Goal: Task Accomplishment & Management: Manage account settings

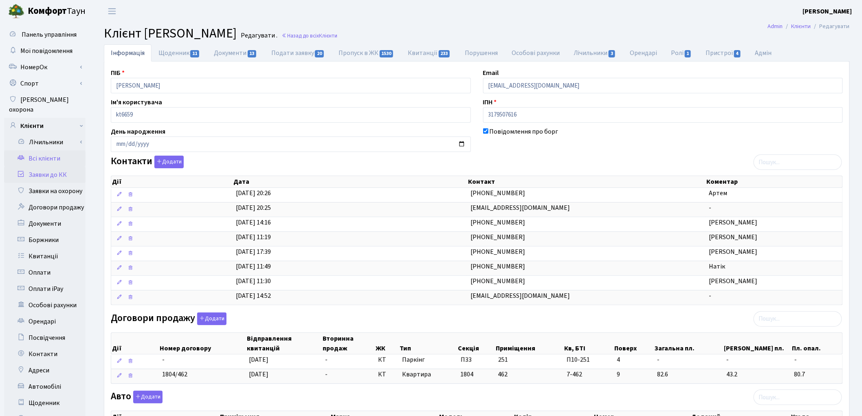
click at [51, 167] on link "Заявки до КК" at bounding box center [44, 175] width 81 height 16
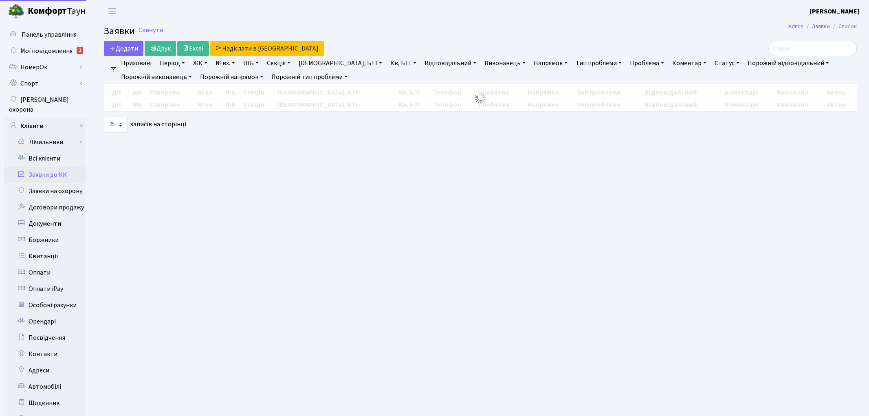
select select "25"
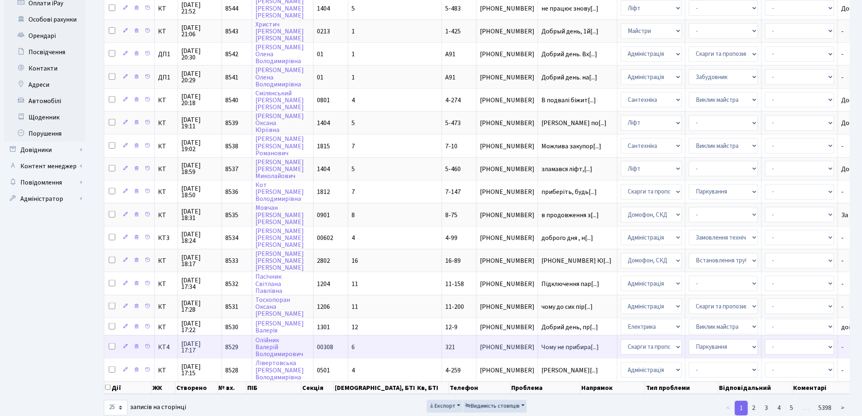
scroll to position [292, 0]
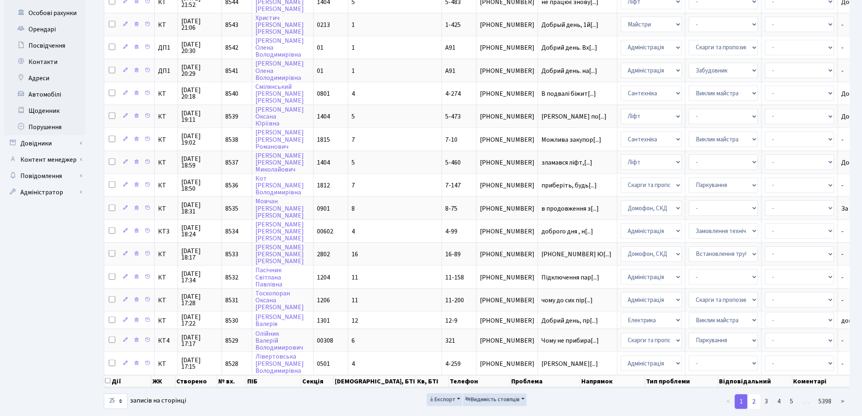
click at [757, 394] on link "2" at bounding box center [753, 401] width 13 height 15
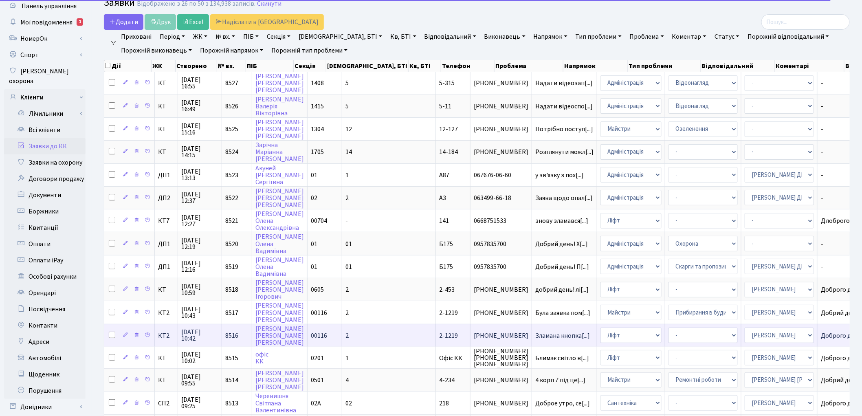
scroll to position [21, 0]
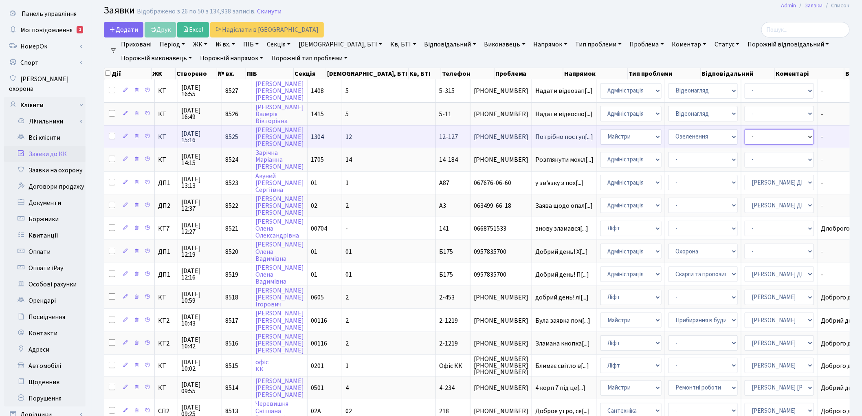
click at [745, 132] on select "- Адміністратор ЖК ДП Адміністратор ЖК КТ Адміністратор ЖК СП Вижул В. В. Горді…" at bounding box center [779, 136] width 69 height 15
select select "25"
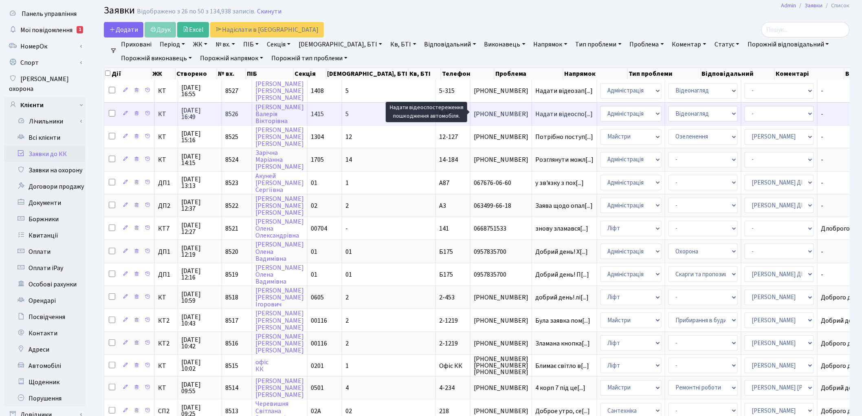
click at [535, 110] on span "Надати відеоспо[...]" at bounding box center [563, 114] width 57 height 9
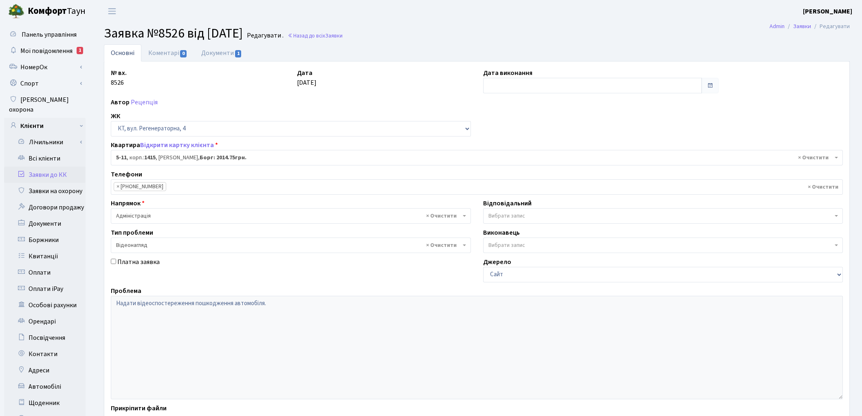
select select "2503"
select select "45"
click at [214, 56] on link "Документи 1" at bounding box center [221, 52] width 55 height 17
select select "25"
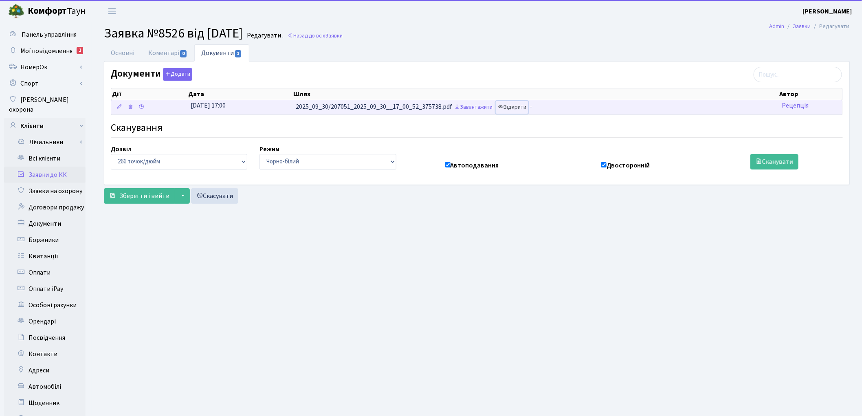
click at [522, 111] on link "Відкрити" at bounding box center [512, 107] width 33 height 13
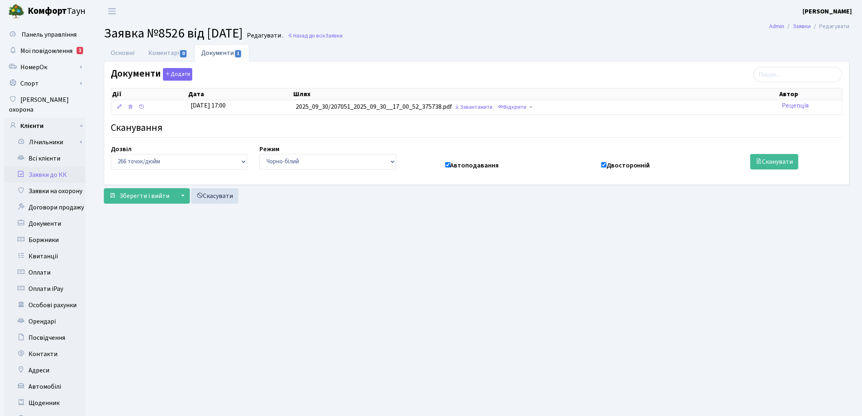
click at [46, 167] on link "Заявки до КК" at bounding box center [44, 175] width 81 height 16
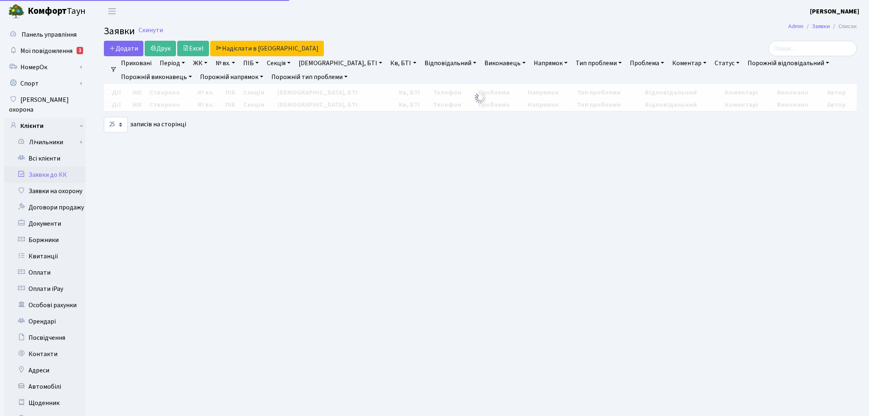
select select "25"
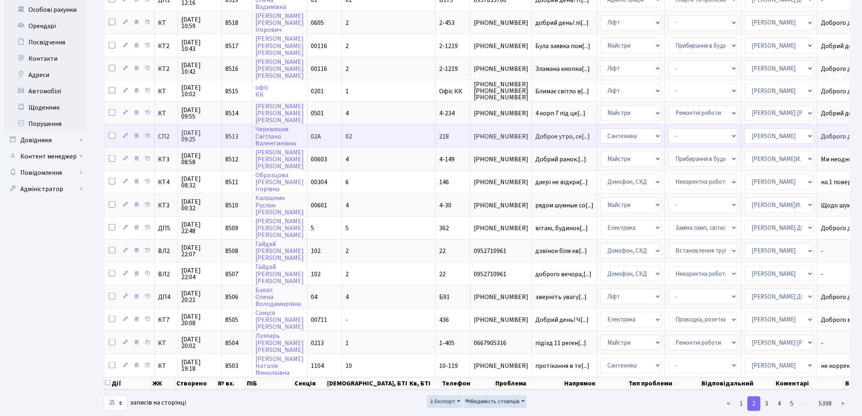
scroll to position [297, 0]
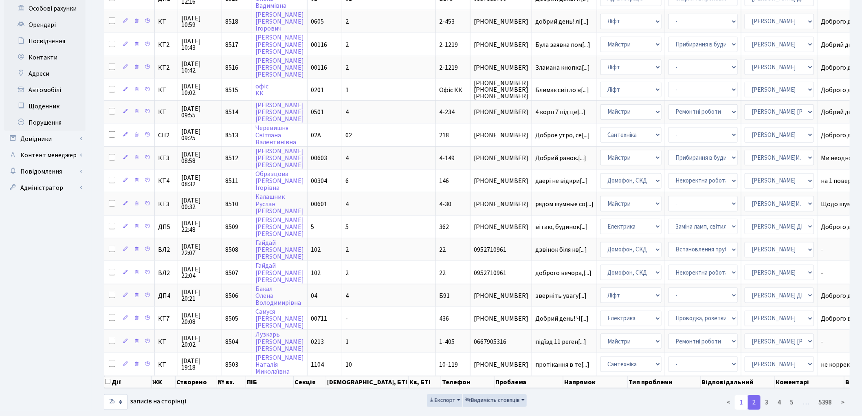
click at [742, 395] on link "1" at bounding box center [741, 402] width 13 height 15
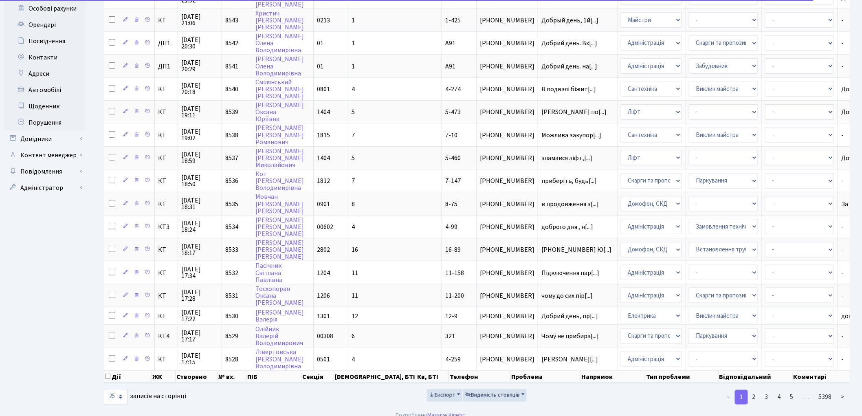
scroll to position [292, 0]
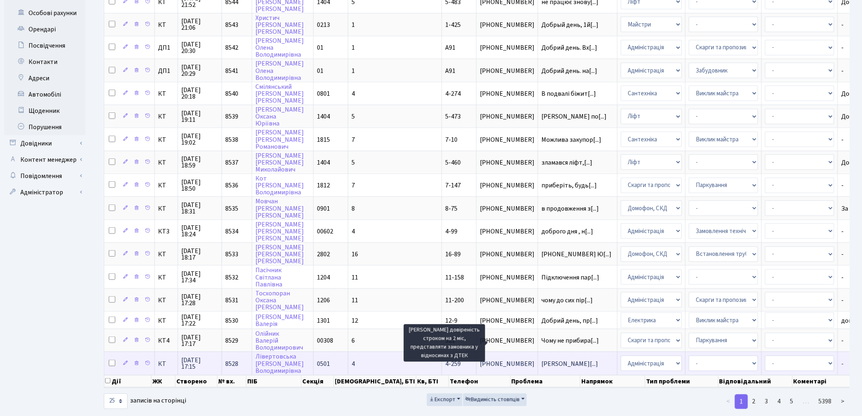
click at [541, 359] on span "Надати довірені[...]" at bounding box center [569, 363] width 57 height 9
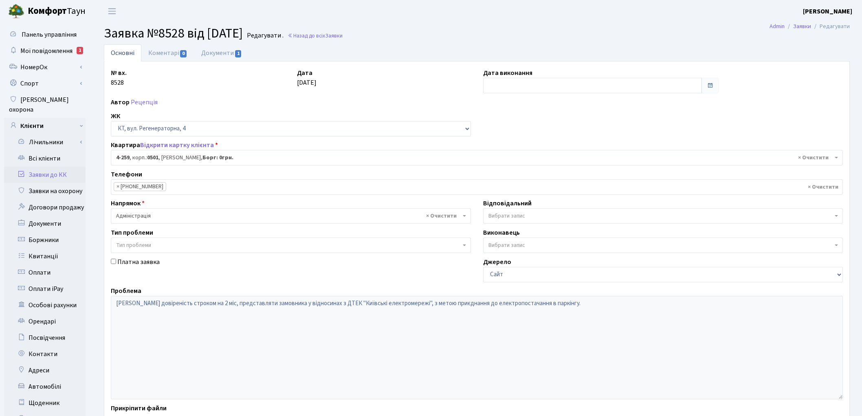
select select "1037"
click at [225, 54] on link "Документи 1" at bounding box center [221, 52] width 55 height 17
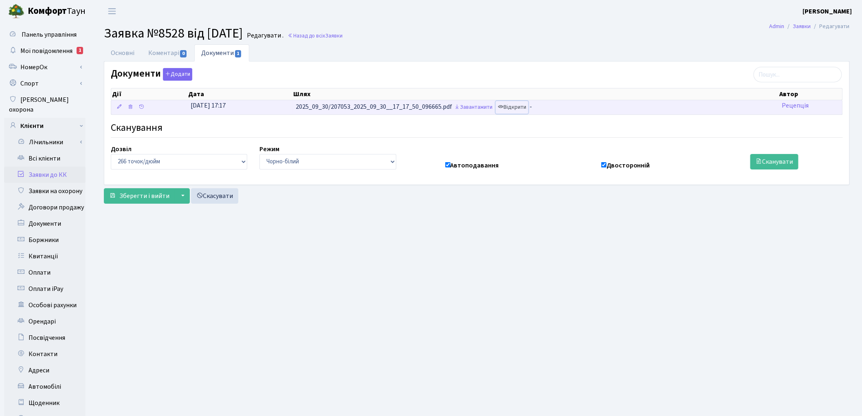
click at [510, 108] on link "Відкрити" at bounding box center [512, 107] width 33 height 13
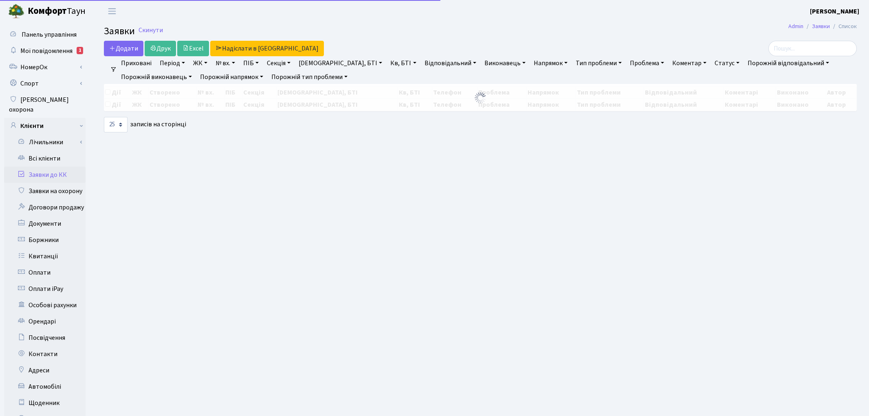
select select "25"
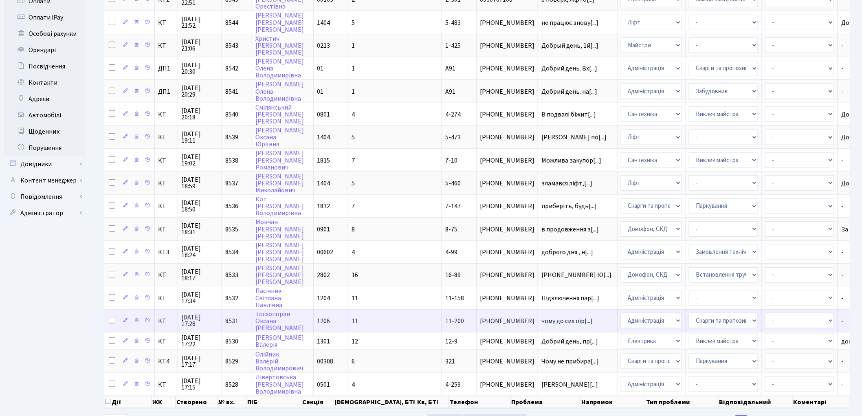
scroll to position [292, 0]
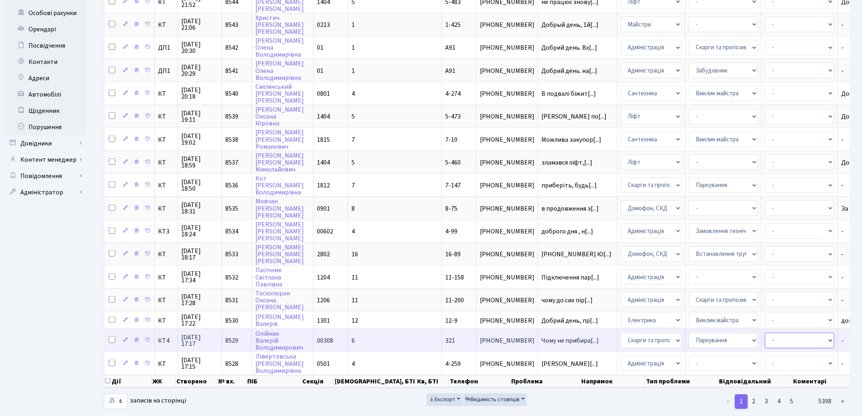
click at [765, 333] on select "- Адміністратор ЖК ДП Адміністратор ЖК КТ Адміністратор ЖК СП Вижул В. В. Горді…" at bounding box center [799, 340] width 69 height 15
select select "82"
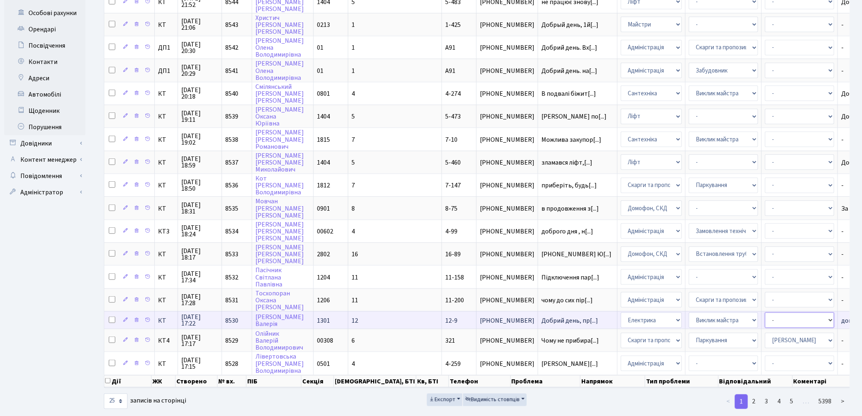
click at [765, 312] on select "- Адміністратор ЖК ДП Адміністратор ЖК КТ Адміністратор ЖК СП [PERSON_NAME] [PE…" at bounding box center [799, 319] width 69 height 15
select select "22"
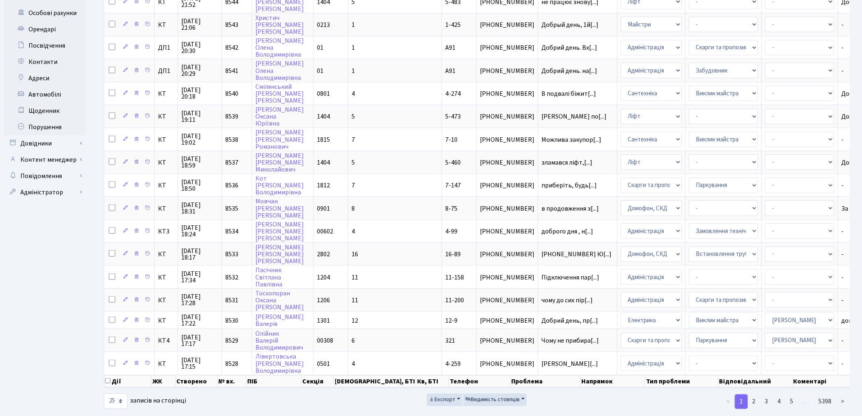
click at [605, 410] on footer "Розроблено Massive Kinetic ." at bounding box center [431, 420] width 862 height 20
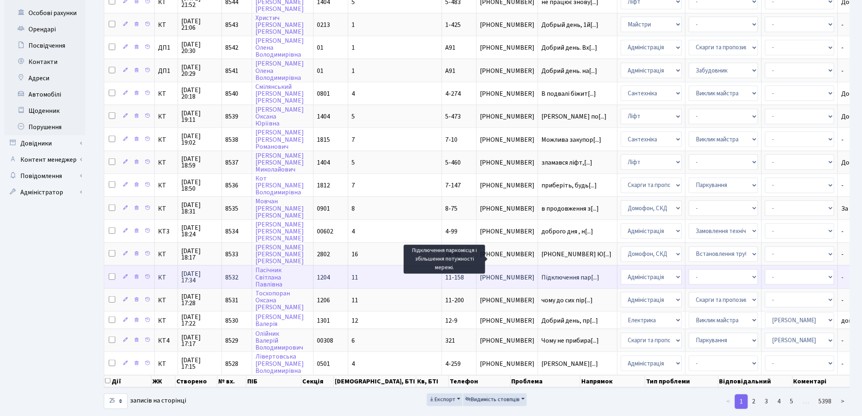
click at [541, 273] on span "Підключення пар[...]" at bounding box center [570, 277] width 58 height 9
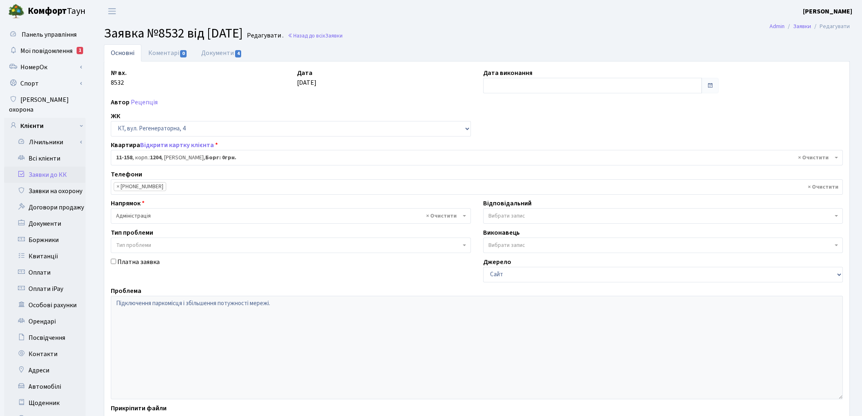
select select "6844"
click at [225, 58] on link "Документи 4" at bounding box center [221, 52] width 55 height 17
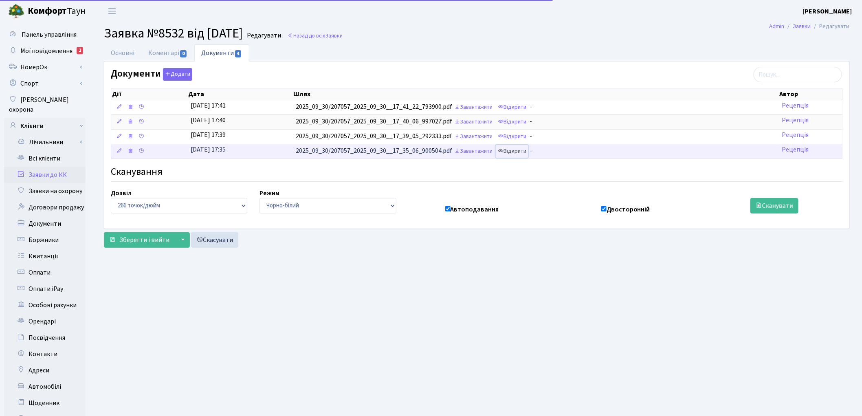
click at [525, 153] on link "Відкрити" at bounding box center [512, 151] width 33 height 13
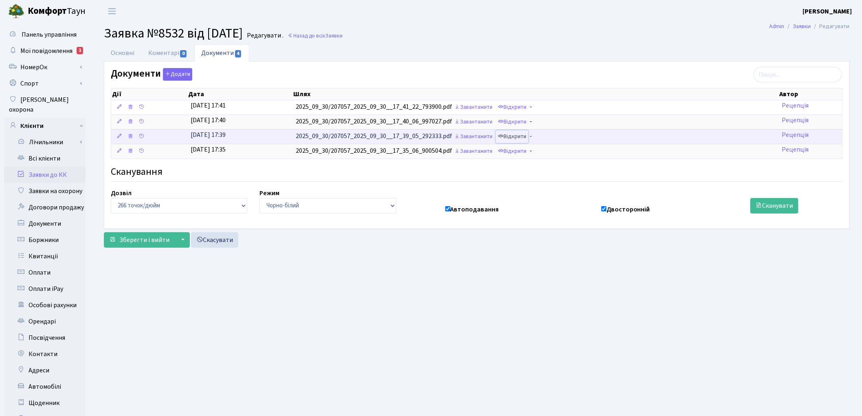
click at [516, 137] on link "Відкрити" at bounding box center [512, 136] width 33 height 13
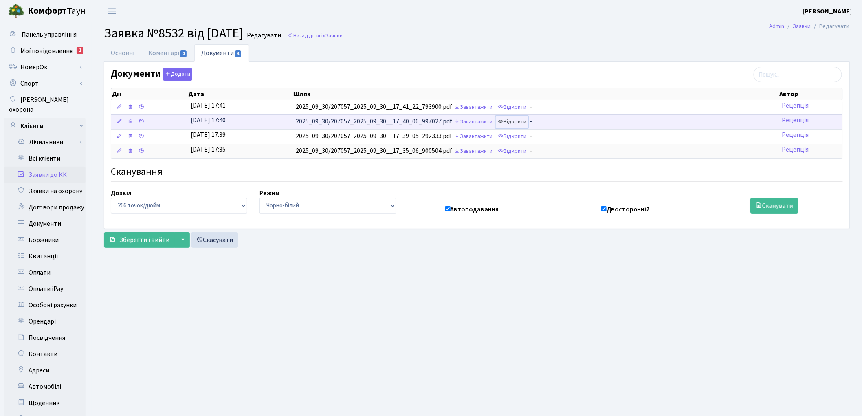
click at [516, 122] on link "Відкрити" at bounding box center [512, 122] width 33 height 13
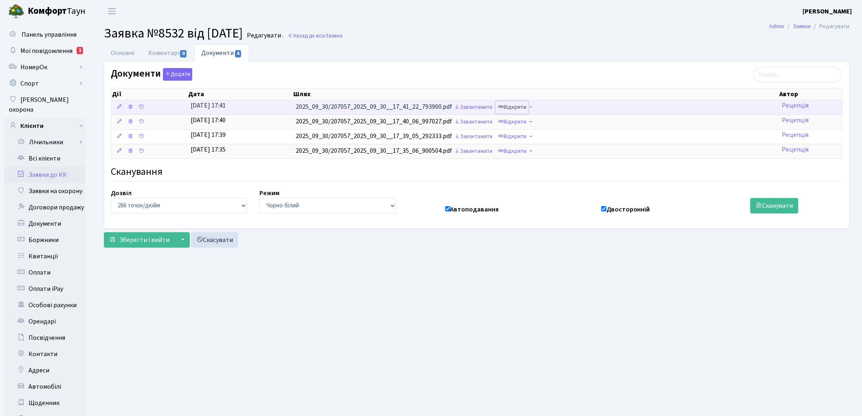
click at [512, 109] on link "Відкрити" at bounding box center [512, 107] width 33 height 13
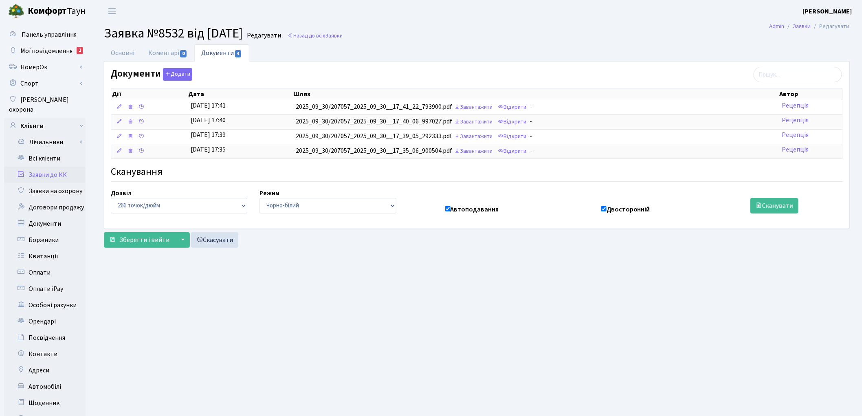
click at [557, 313] on main "Admin Заявки Редагувати Заявка №8532 від 30.09.2025 Редагувати . Назад до всіх …" at bounding box center [477, 259] width 770 height 474
click at [128, 53] on link "Основні" at bounding box center [122, 52] width 37 height 17
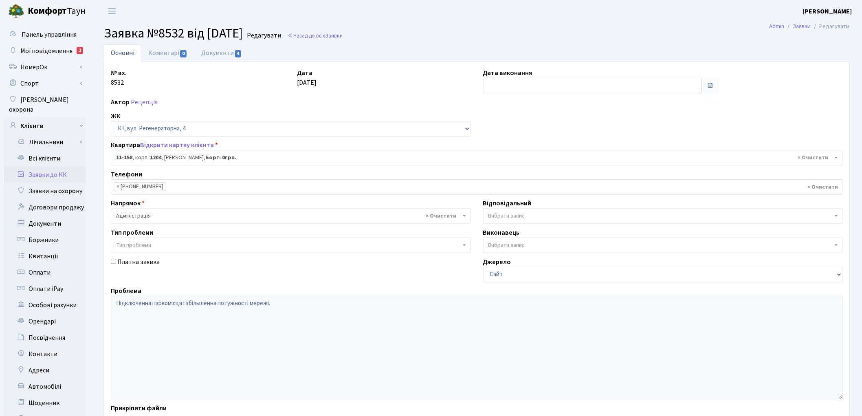
click at [50, 167] on link "Заявки до КК" at bounding box center [44, 175] width 81 height 16
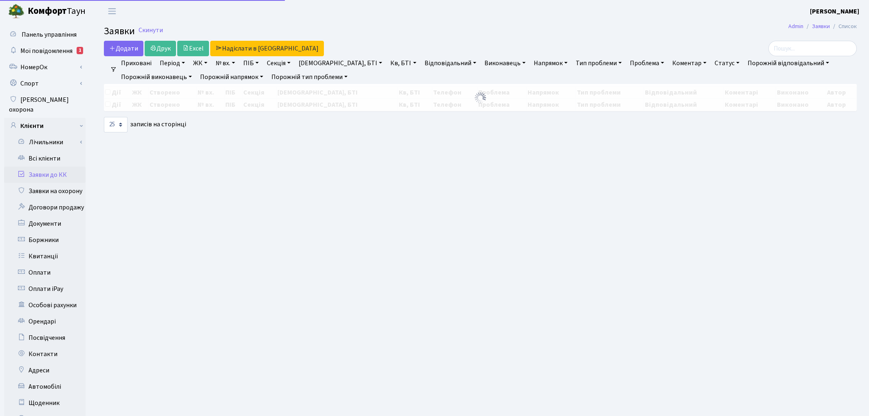
select select "25"
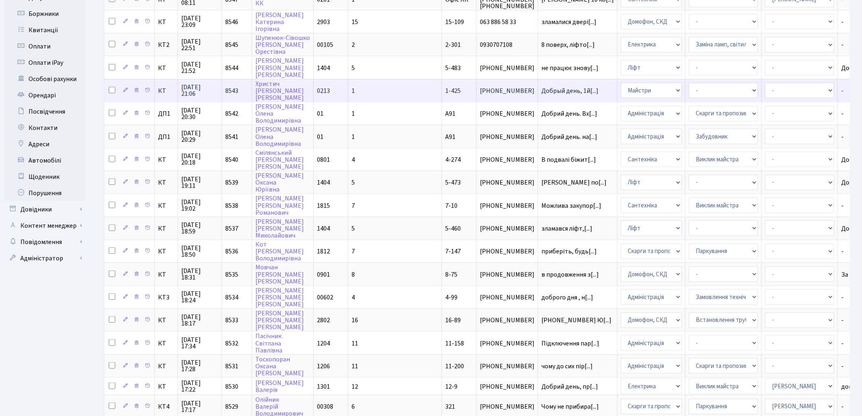
scroll to position [292, 0]
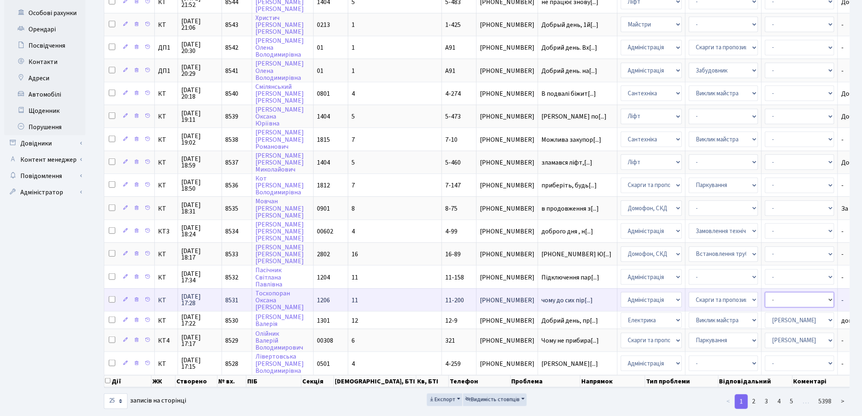
click at [765, 292] on select "- Адміністратор ЖК ДП Адміністратор ЖК КТ Адміністратор ЖК СП [PERSON_NAME] [PE…" at bounding box center [799, 299] width 69 height 15
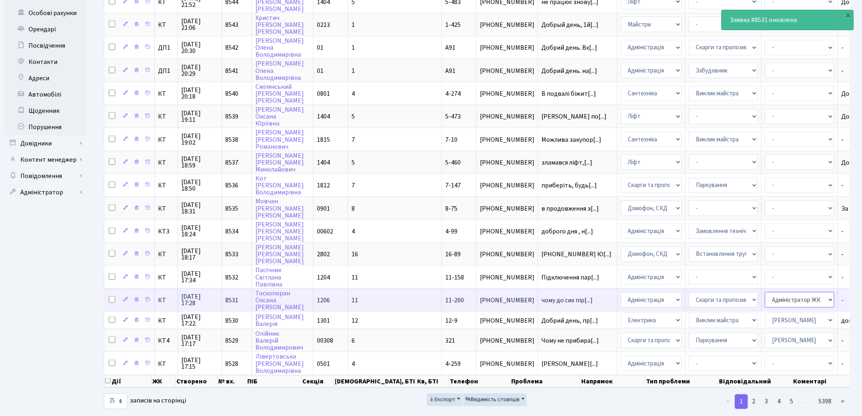
click at [765, 292] on select "- Адміністратор ЖК ДП Адміністратор ЖК КТ Адміністратор ЖК СП [PERSON_NAME] [PE…" at bounding box center [799, 299] width 69 height 15
click at [765, 292] on select "- Адміністратор ЖК ДП Адміністратор ЖК КТ Адміністратор ЖК СП Вижул В. В. Горді…" at bounding box center [799, 299] width 69 height 15
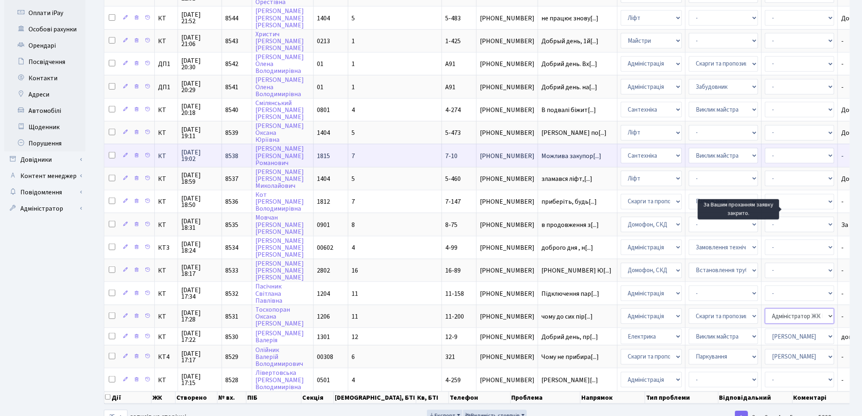
scroll to position [247, 0]
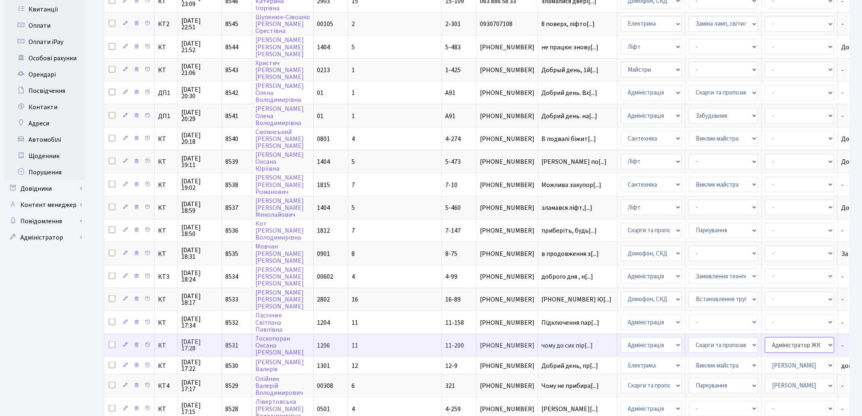
click at [765, 337] on select "- Адміністратор ЖК ДП Адміністратор ЖК КТ Адміністратор ЖК СП Вижул В. В. Горді…" at bounding box center [799, 344] width 69 height 15
select select "110"
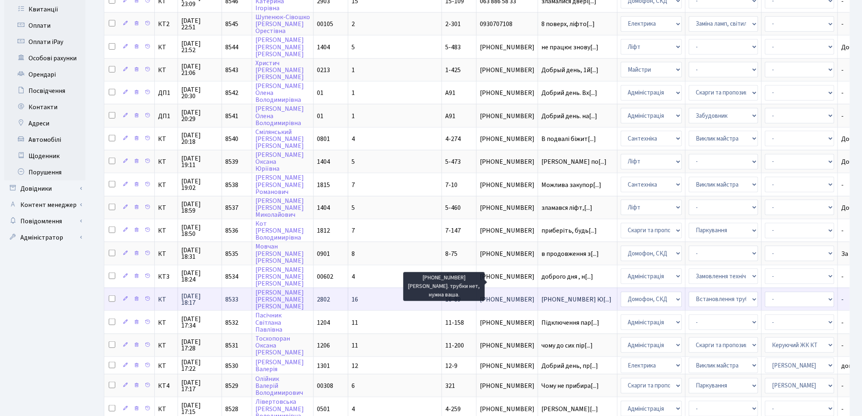
click at [541, 295] on span "+380632239002 Ю[...]" at bounding box center [576, 299] width 70 height 9
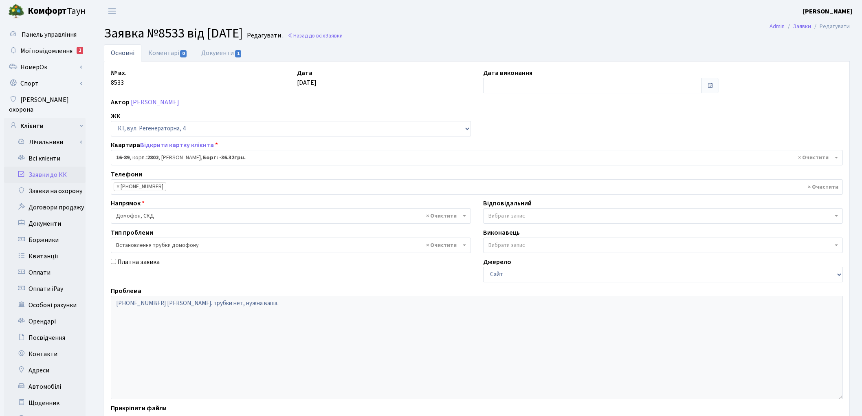
select select "8650"
select select "5"
click at [161, 54] on link "Коментарі 0" at bounding box center [167, 52] width 53 height 17
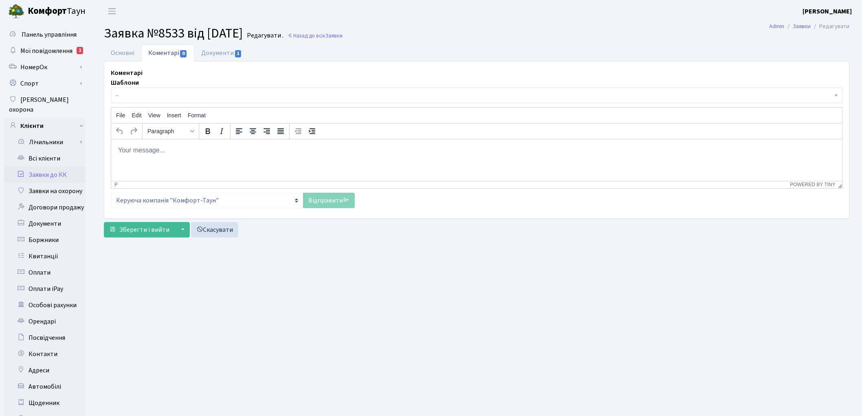
click at [153, 153] on body "Rich Text Area. Press ALT-0 for help." at bounding box center [476, 149] width 718 height 9
click at [329, 200] on link "Відправити" at bounding box center [329, 200] width 52 height 15
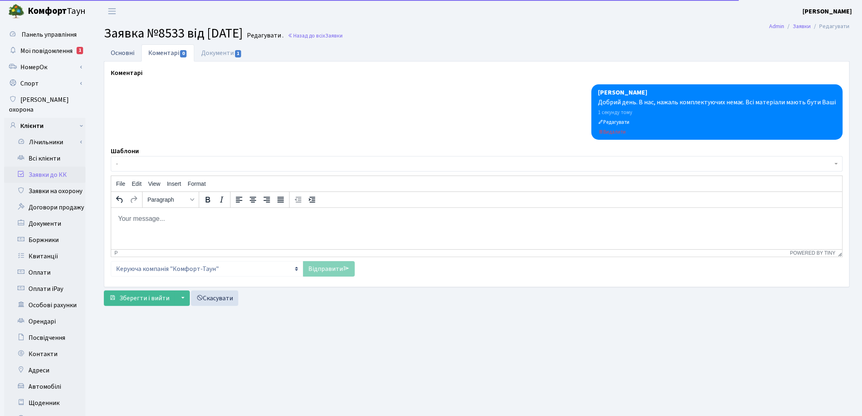
click at [119, 52] on link "Основні" at bounding box center [122, 52] width 37 height 17
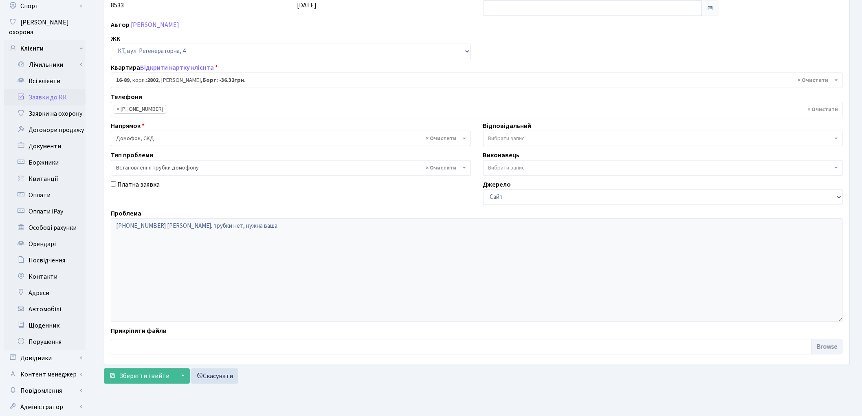
scroll to position [91, 0]
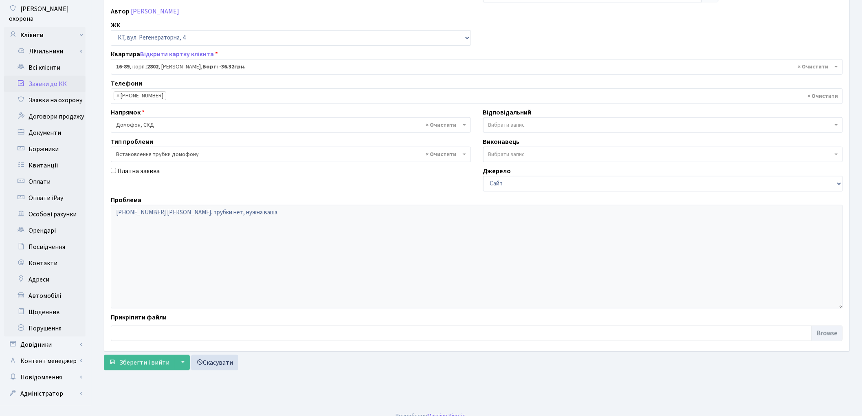
click at [39, 76] on link "Заявки до КК" at bounding box center [44, 84] width 81 height 16
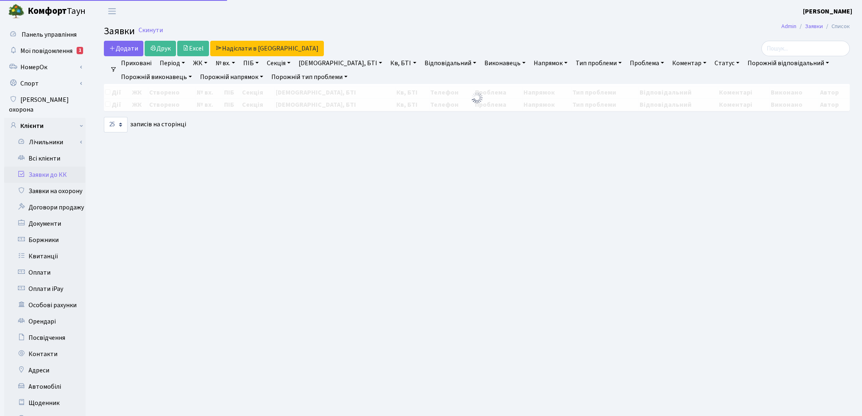
select select "25"
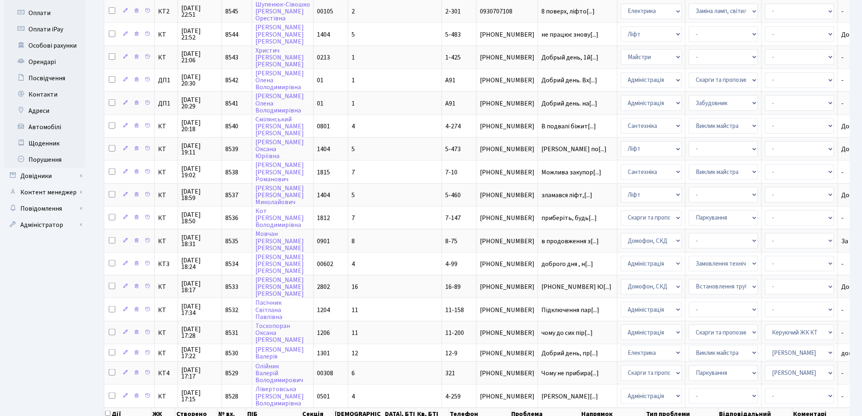
scroll to position [292, 0]
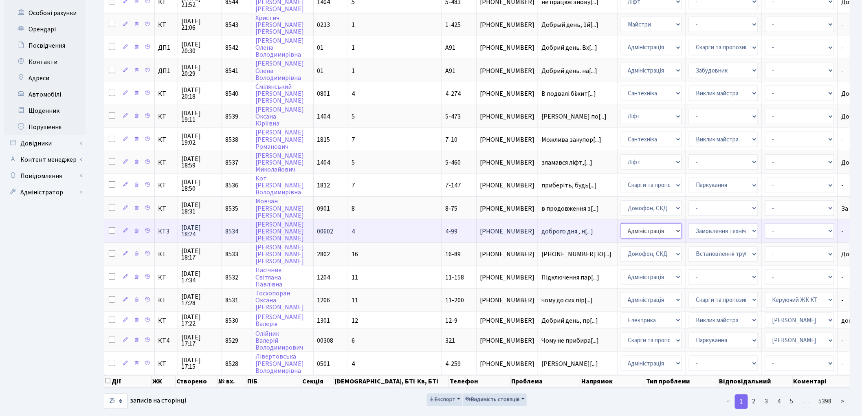
click at [621, 223] on select "- Адміністрація Домофон, СКД Ліфт Майстри Сантехніка Економічний відділ Електри…" at bounding box center [651, 230] width 61 height 15
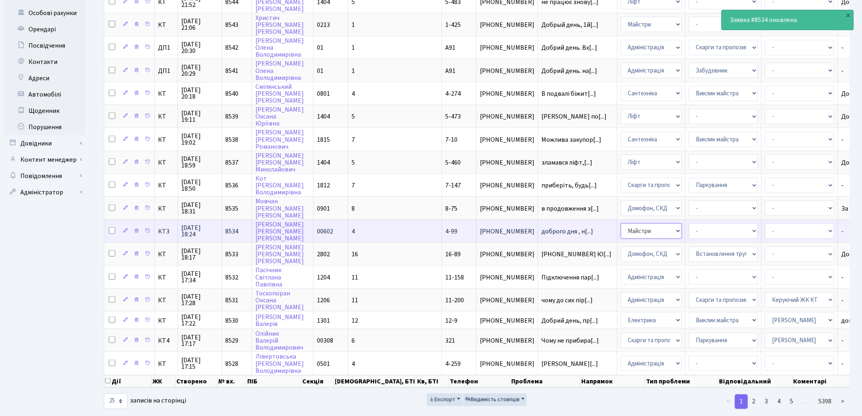
click at [621, 223] on select "- Адміністрація Домофон, СКД Ліфт Майстри Сантехніка Економічний відділ Електри…" at bounding box center [651, 230] width 61 height 15
select select "16"
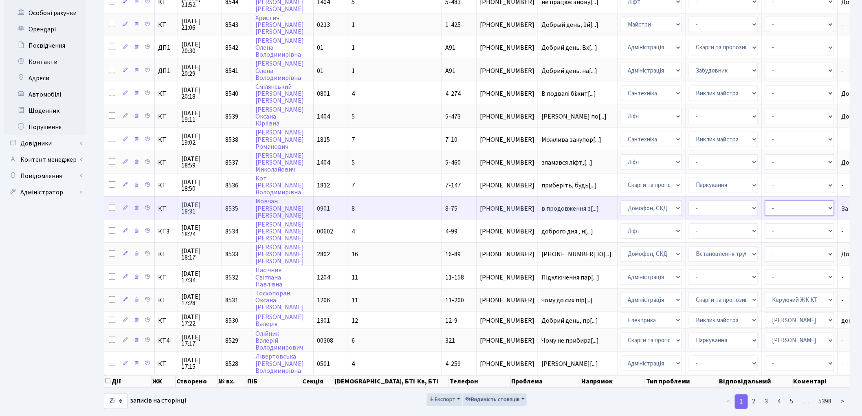
click at [765, 200] on select "- Адміністратор ЖК ДП Адміністратор ЖК КТ Адміністратор ЖК СП [PERSON_NAME] [PE…" at bounding box center [799, 207] width 69 height 15
select select "22"
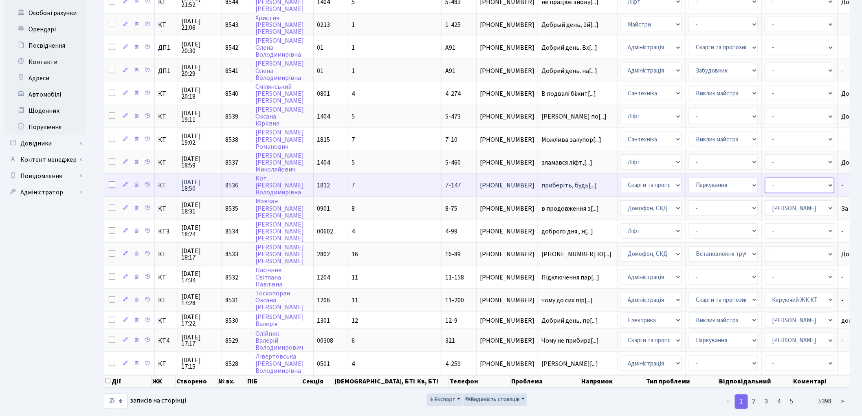
click at [765, 178] on select "- Адміністратор ЖК ДП Адміністратор ЖК КТ Адміністратор ЖК СП [PERSON_NAME] [PE…" at bounding box center [799, 185] width 69 height 15
select select "25"
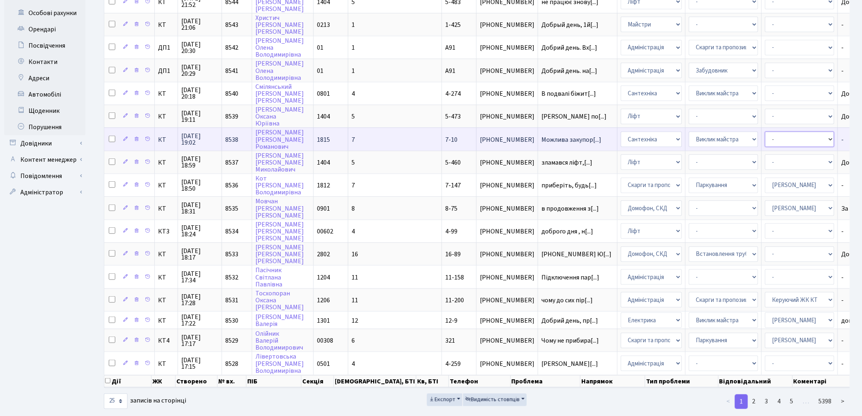
click at [765, 132] on select "- Адміністратор ЖК ДП Адміністратор ЖК КТ Адміністратор ЖК СП [PERSON_NAME] [PE…" at bounding box center [799, 139] width 69 height 15
select select "67"
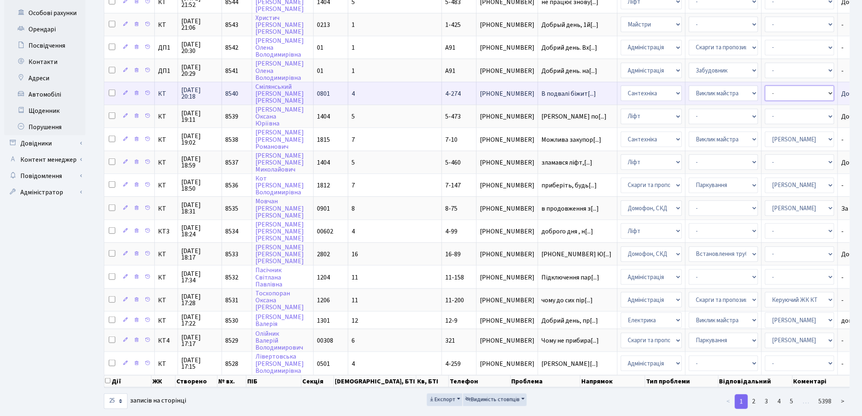
click at [765, 86] on select "- Адміністратор ЖК ДП Адміністратор ЖК КТ Адміністратор ЖК СП [PERSON_NAME] [PE…" at bounding box center [799, 93] width 69 height 15
select select "67"
click at [765, 86] on select "- Адміністратор ЖК ДП Адміністратор ЖК КТ Адміністратор ЖК СП Вижул В. В. Горді…" at bounding box center [799, 93] width 69 height 15
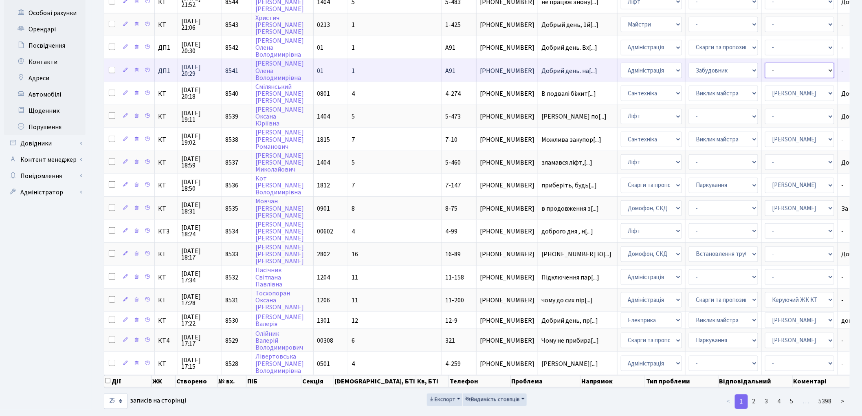
click at [765, 63] on select "- Адміністратор ЖК ДП Адміністратор ЖК КТ Адміністратор ЖК СП Вижул В. В. Горді…" at bounding box center [799, 70] width 69 height 15
select select "94"
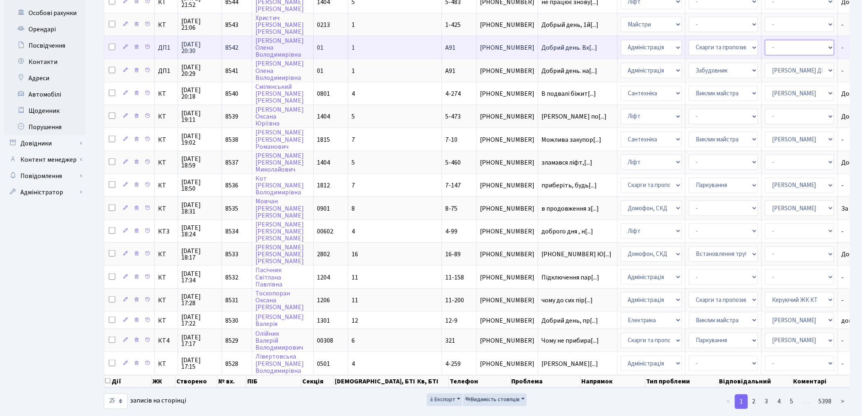
click at [765, 40] on select "- Адміністратор ЖК ДП Адміністратор ЖК КТ Адміністратор ЖК СП Вижул В. В. Горді…" at bounding box center [799, 47] width 69 height 15
select select "94"
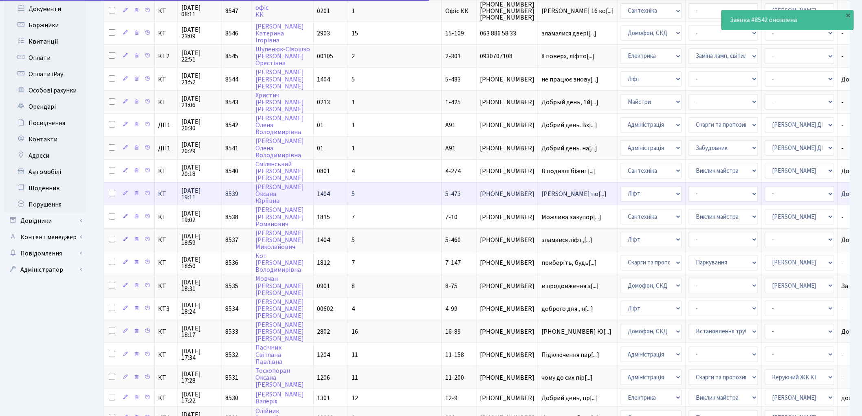
scroll to position [202, 0]
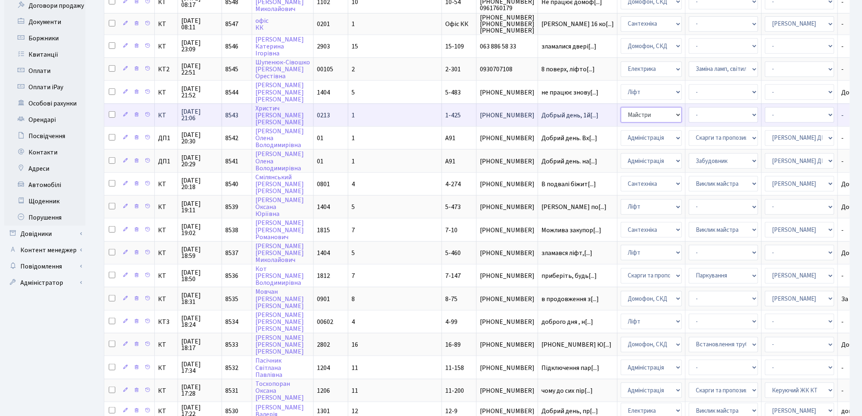
click at [621, 109] on select "- Адміністрація Домофон, СКД Ліфт Майстри Сантехніка Економічний відділ Електри…" at bounding box center [651, 114] width 61 height 15
select select "4"
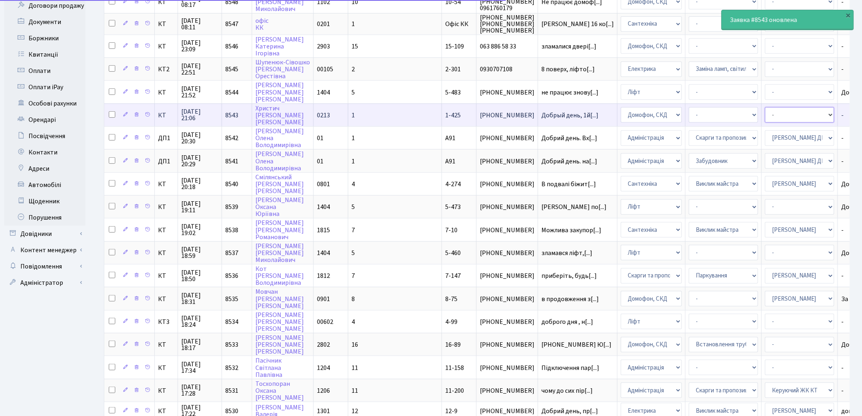
click at [765, 110] on select "- Адміністратор ЖК ДП Адміністратор ЖК КТ Адміністратор ЖК СП [PERSON_NAME] [PE…" at bounding box center [799, 114] width 69 height 15
select select "22"
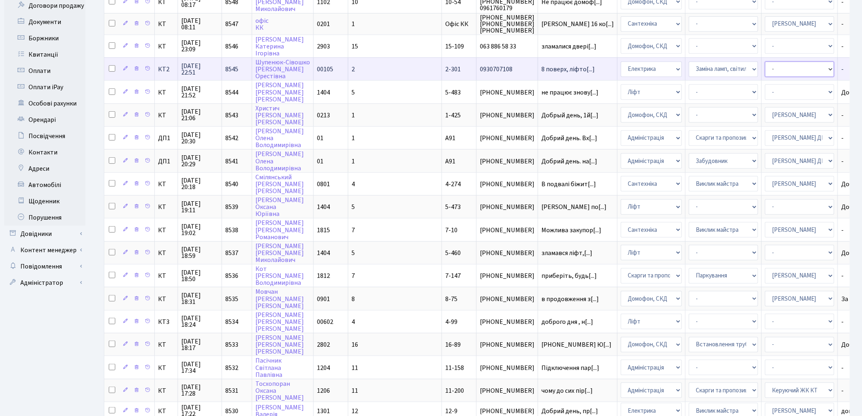
click at [765, 62] on select "- Адміністратор ЖК ДП Адміністратор ЖК КТ Адміністратор ЖК СП [PERSON_NAME] [PE…" at bounding box center [799, 69] width 69 height 15
select select "22"
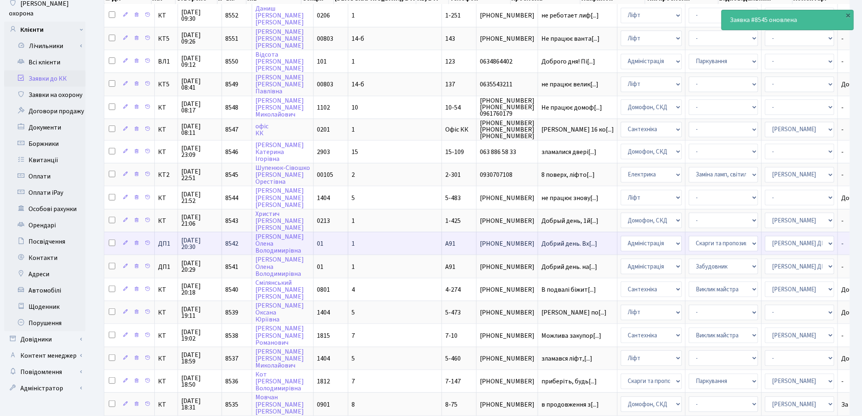
scroll to position [66, 0]
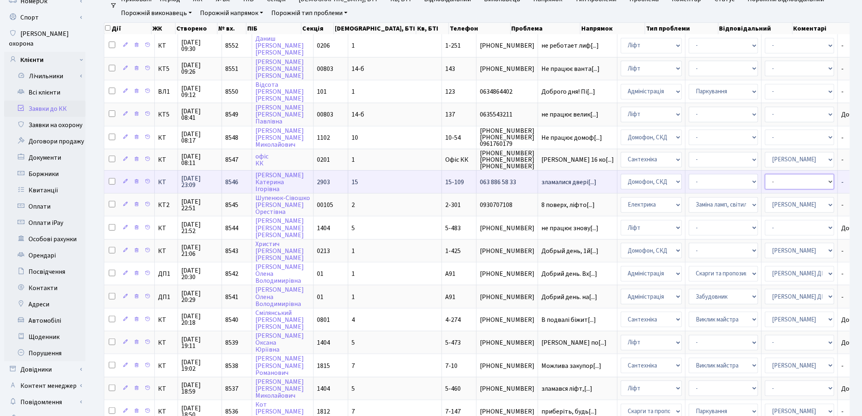
click at [765, 180] on select "- Адміністратор ЖК ДП Адміністратор ЖК КТ Адміністратор ЖК СП Вижул В. В. Горді…" at bounding box center [799, 181] width 69 height 15
select select "22"
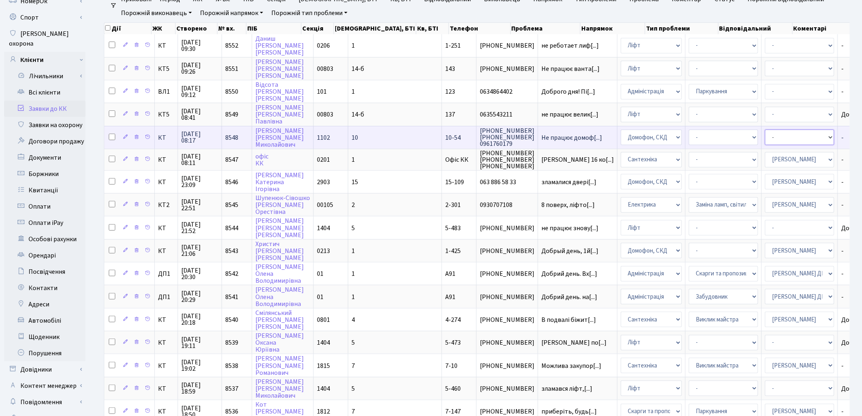
click at [765, 134] on select "- Адміністратор ЖК ДП Адміністратор ЖК КТ Адміністратор ЖК СП Вижул В. В. Горді…" at bounding box center [799, 137] width 69 height 15
select select "22"
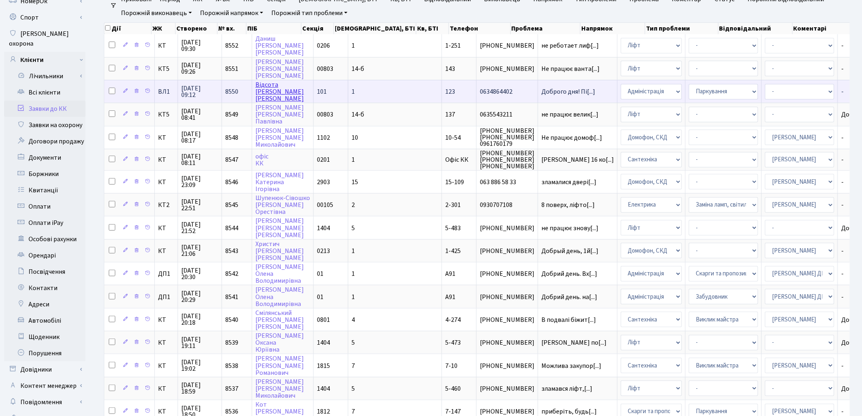
click at [270, 94] on link "Відсота Дмитро Олександрович" at bounding box center [279, 91] width 48 height 23
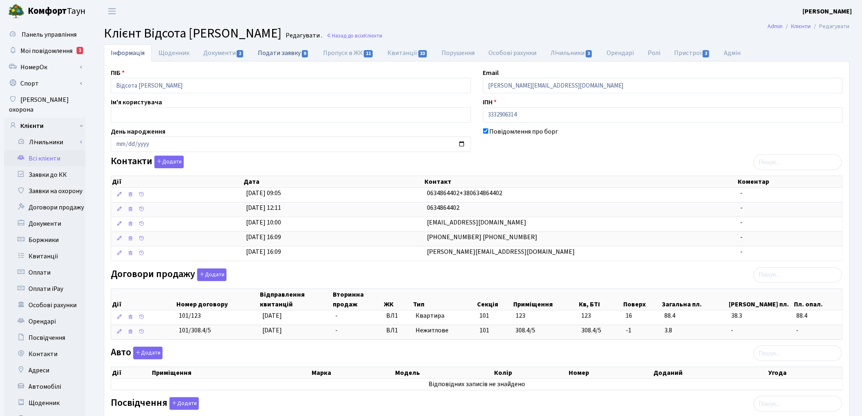
click at [297, 55] on link "Подати заявку 9" at bounding box center [283, 52] width 65 height 17
select select "25"
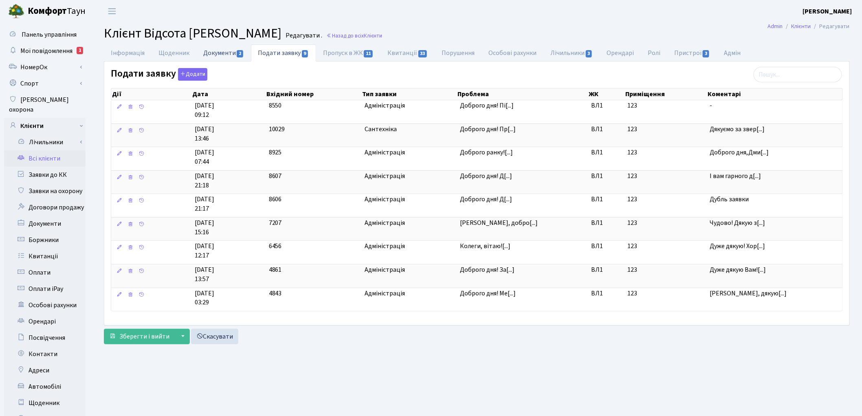
click at [208, 51] on link "Документи 2" at bounding box center [223, 52] width 55 height 17
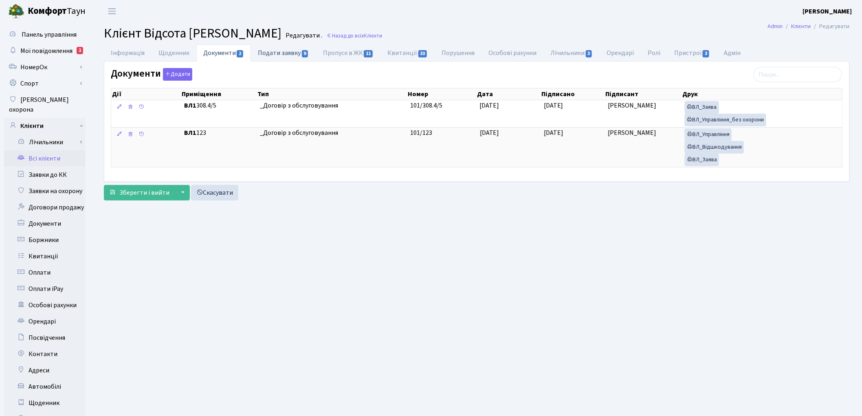
click at [283, 55] on link "Подати заявку 9" at bounding box center [283, 52] width 65 height 17
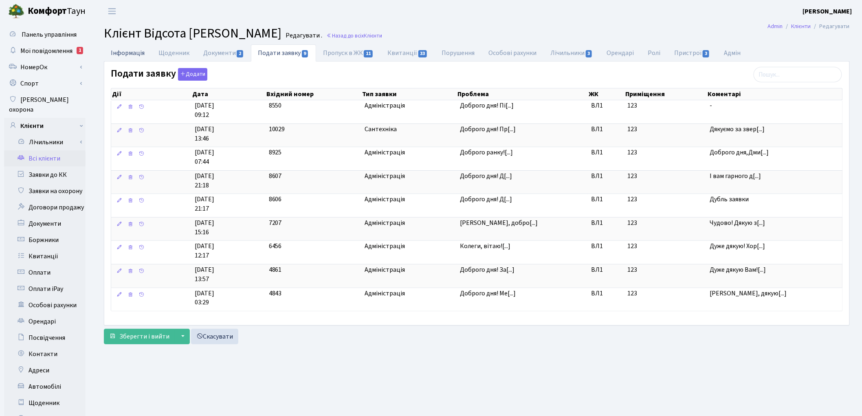
click at [128, 55] on link "Інформація" at bounding box center [128, 52] width 48 height 17
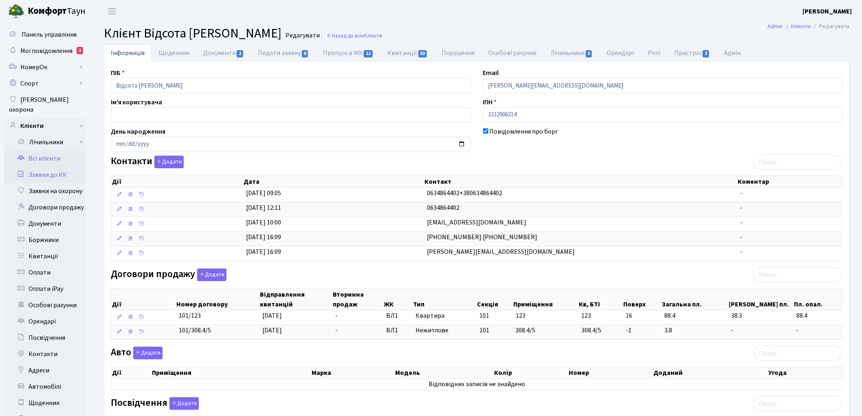
click at [49, 167] on link "Заявки до КК" at bounding box center [44, 175] width 81 height 16
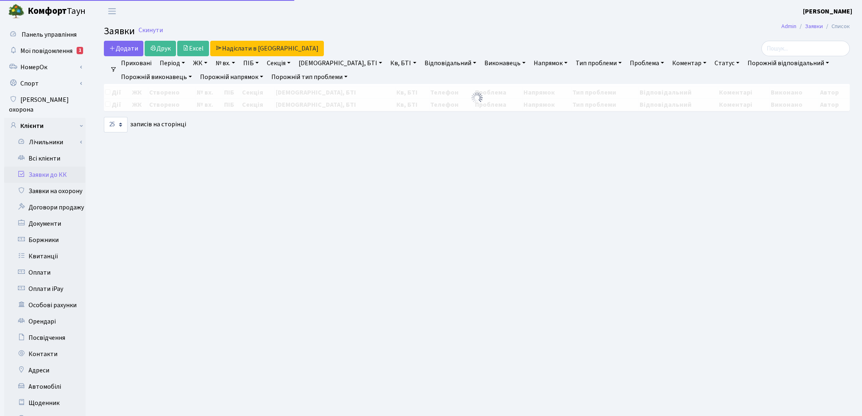
select select "25"
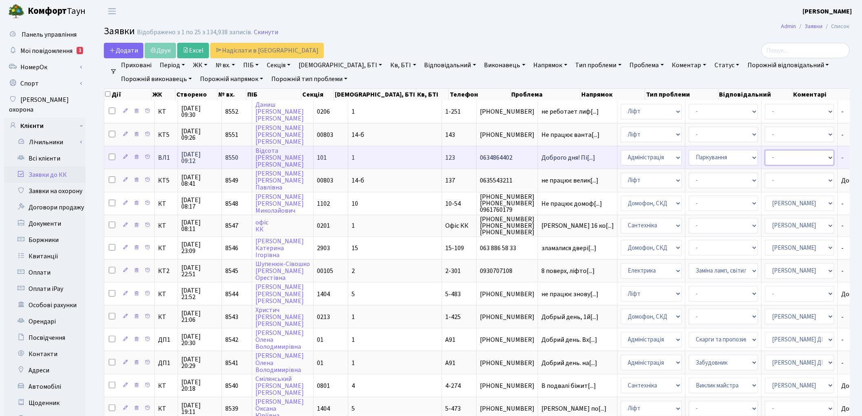
click at [765, 158] on select "- Адміністратор ЖК ДП Адміністратор ЖК КТ Адміністратор ЖК СП [PERSON_NAME] [PE…" at bounding box center [799, 157] width 69 height 15
select select "88"
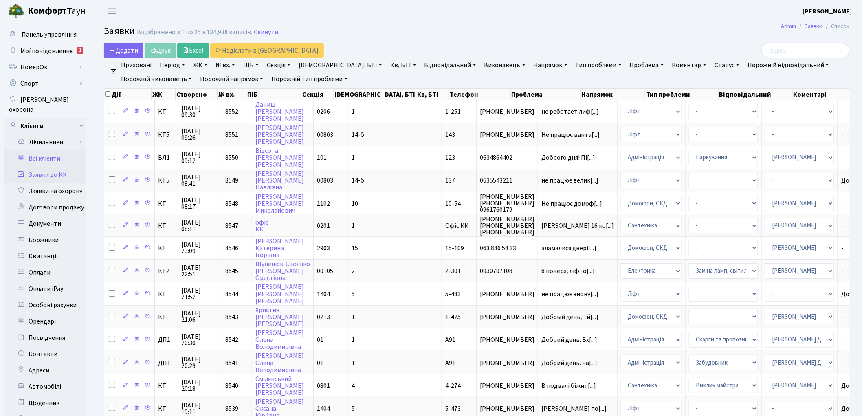
click at [43, 150] on link "Всі клієнти" at bounding box center [44, 158] width 81 height 16
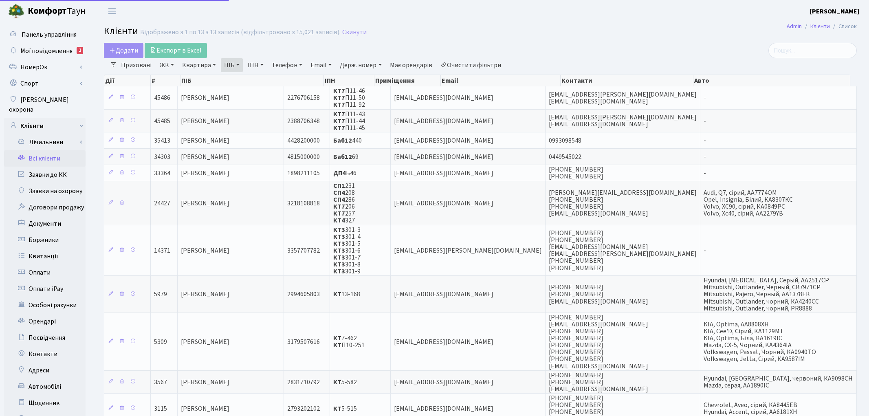
select select "25"
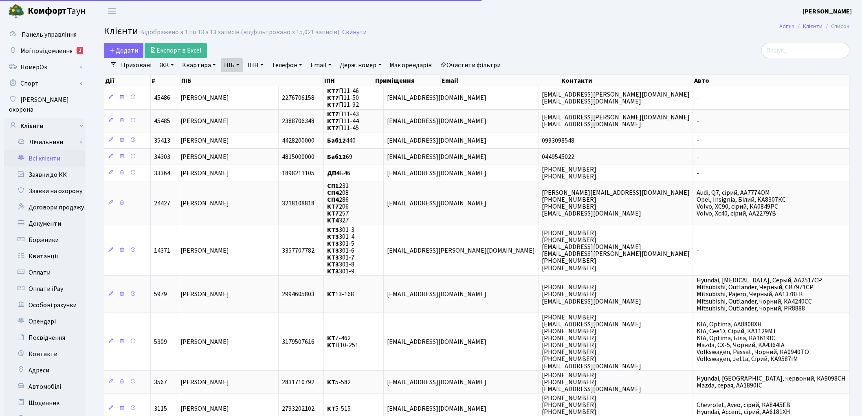
click at [475, 62] on link "Очистити фільтри" at bounding box center [470, 65] width 67 height 14
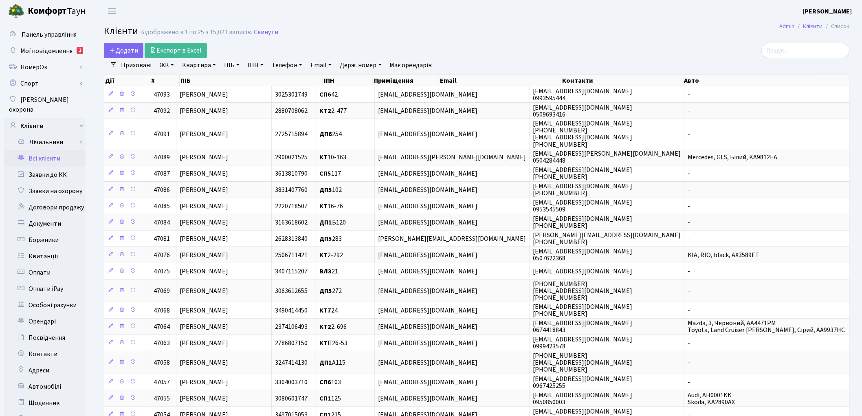
click at [204, 66] on link "Квартира" at bounding box center [199, 65] width 40 height 14
type input "1014"
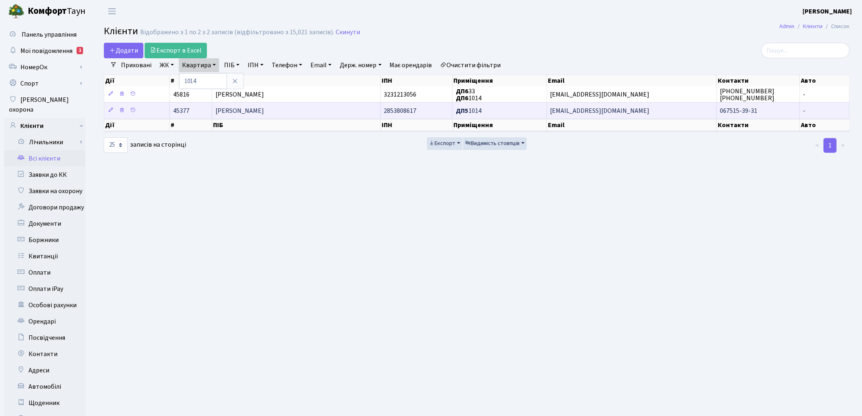
click at [249, 118] on td "[PERSON_NAME]" at bounding box center [296, 110] width 169 height 16
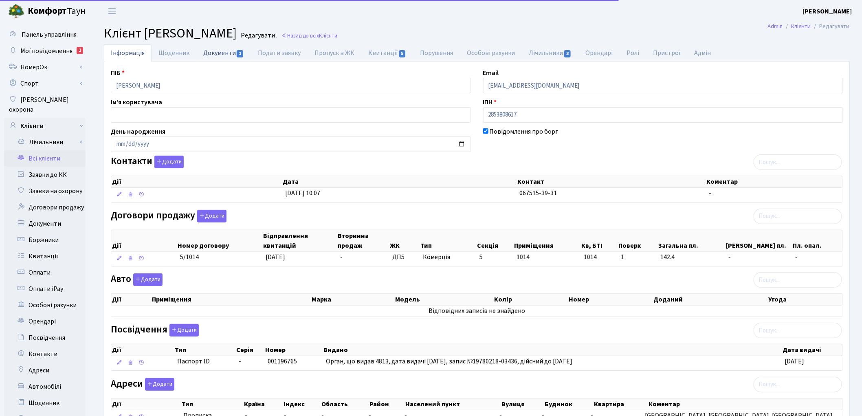
click at [222, 58] on link "Документи 1" at bounding box center [223, 52] width 55 height 17
select select "25"
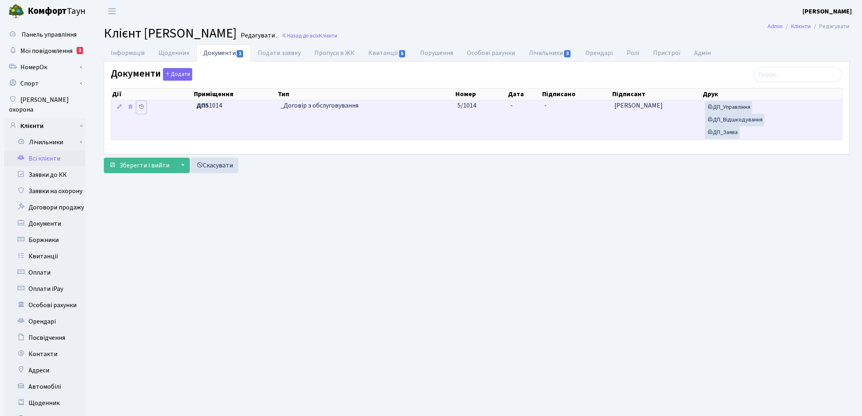
click at [141, 108] on icon at bounding box center [141, 107] width 6 height 6
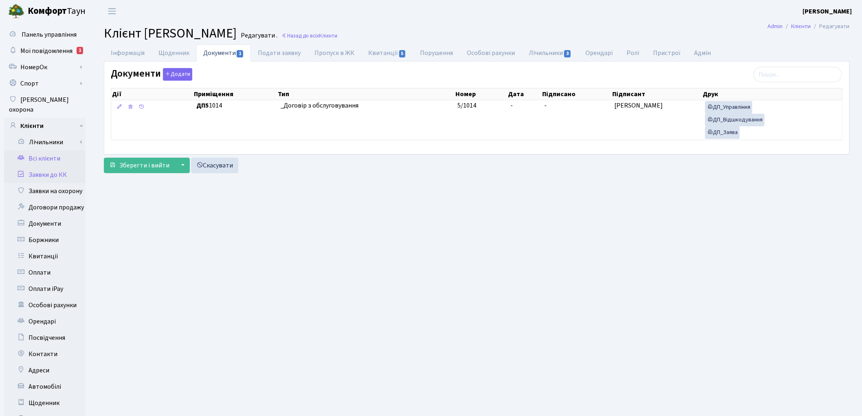
click at [52, 167] on link "Заявки до КК" at bounding box center [44, 175] width 81 height 16
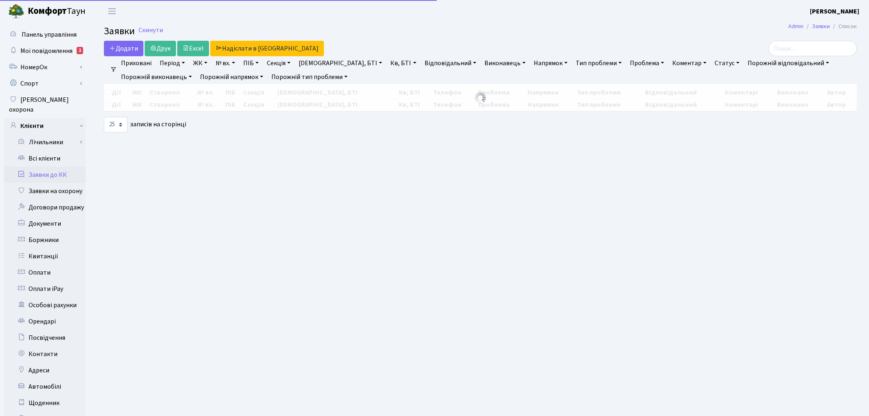
select select "25"
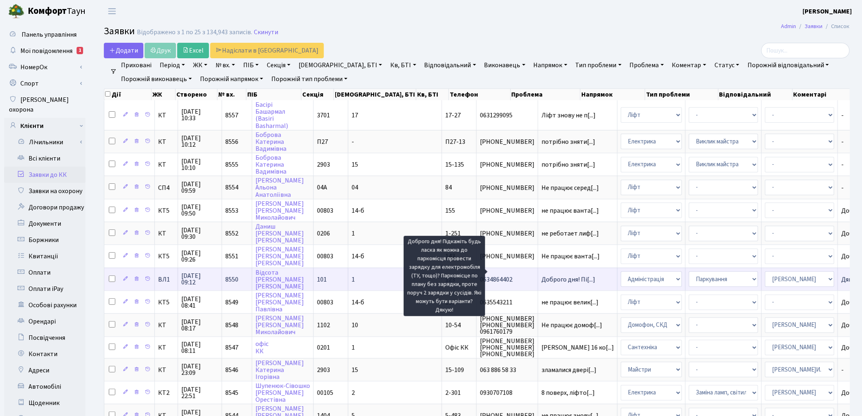
click at [541, 275] on span "Доброго дня! Пі[...]" at bounding box center [568, 279] width 54 height 9
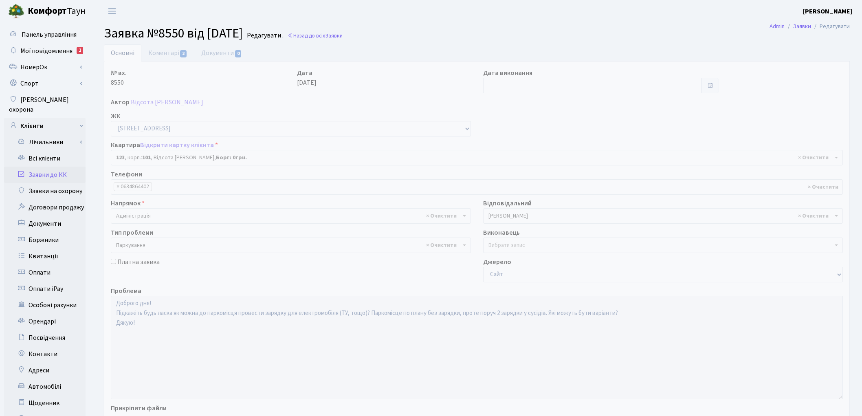
select select "37696"
select select "66"
click at [174, 54] on link "Коментарі 2" at bounding box center [167, 52] width 53 height 17
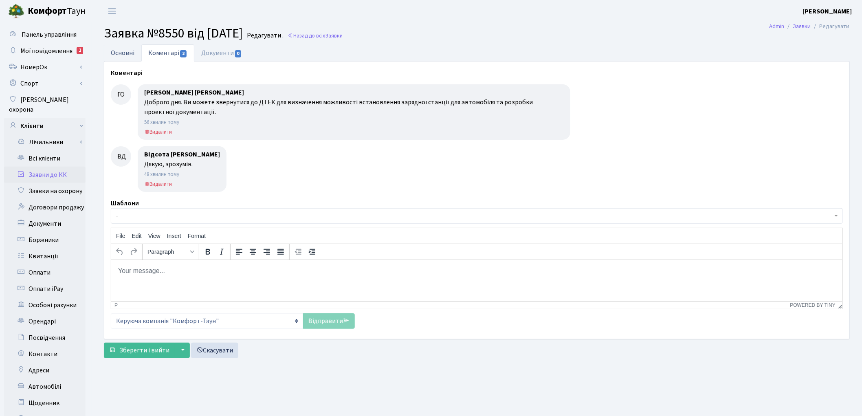
click at [127, 51] on link "Основні" at bounding box center [122, 52] width 37 height 17
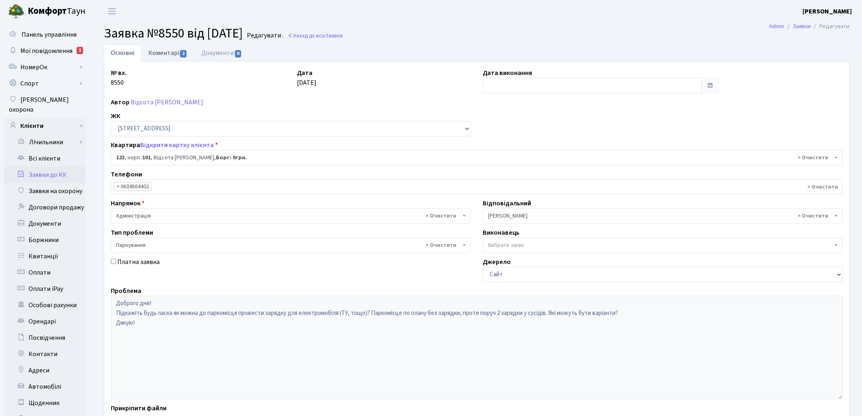
click at [164, 51] on link "Коментарі 2" at bounding box center [167, 52] width 53 height 17
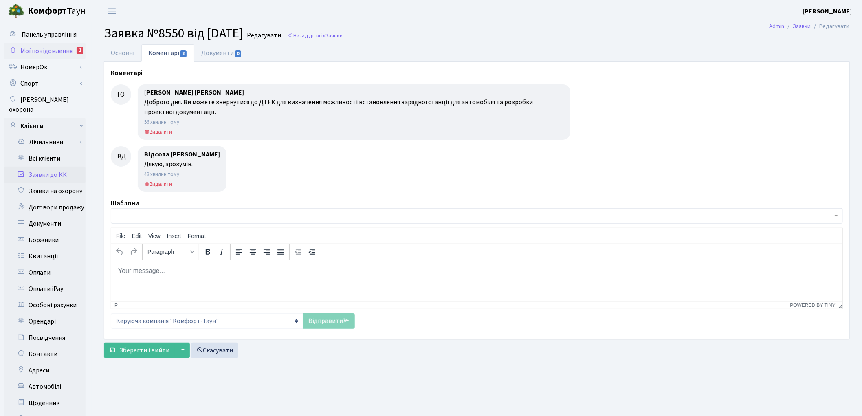
click at [39, 49] on span "Мої повідомлення" at bounding box center [46, 50] width 52 height 9
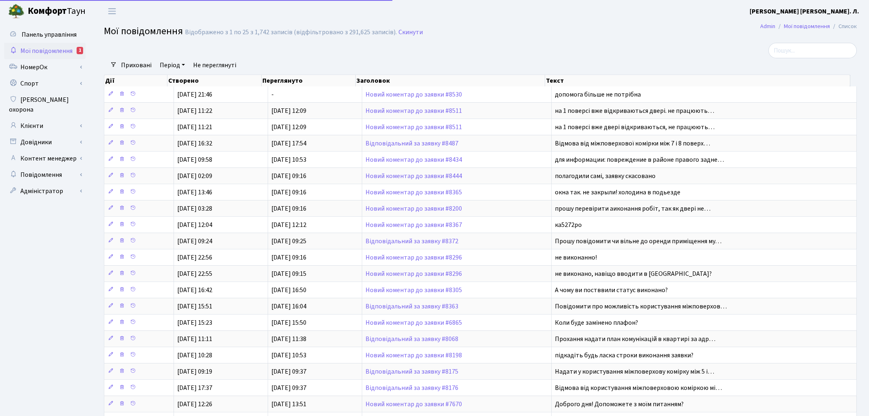
select select "25"
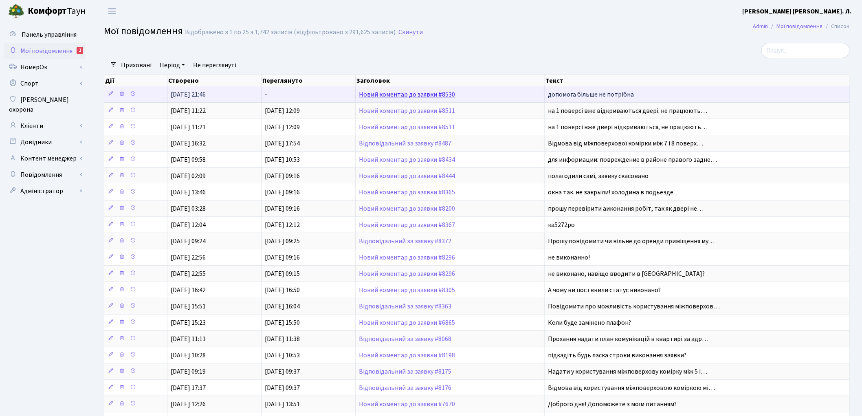
click at [409, 96] on link "Новий коментар до заявки #8530" at bounding box center [407, 94] width 97 height 9
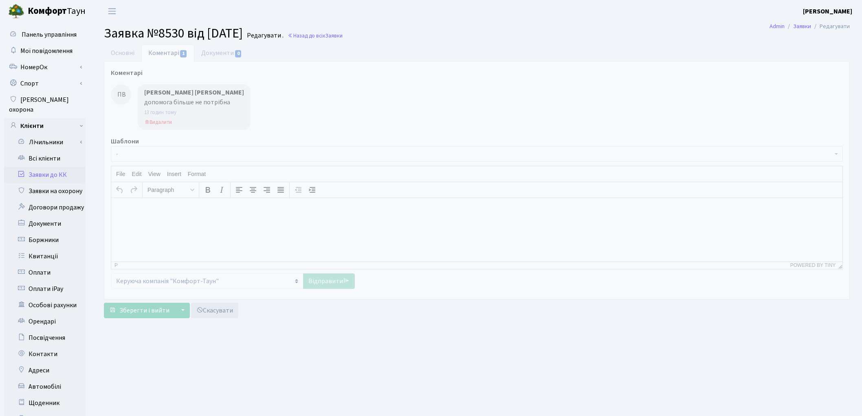
select select "7116"
select select "29"
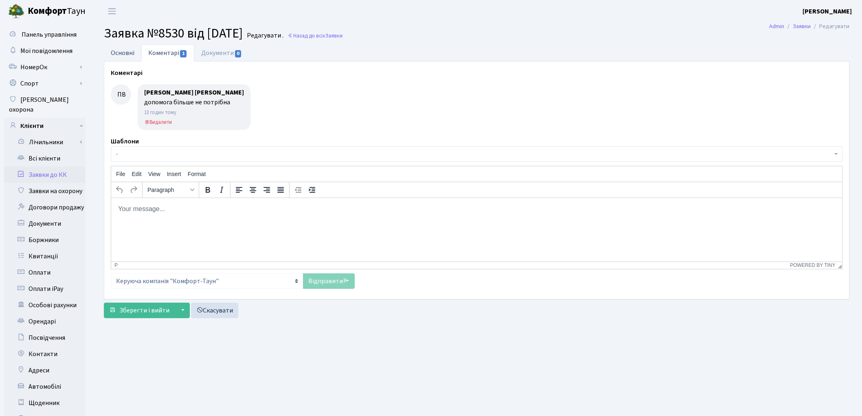
click at [128, 56] on link "Основні" at bounding box center [122, 52] width 37 height 17
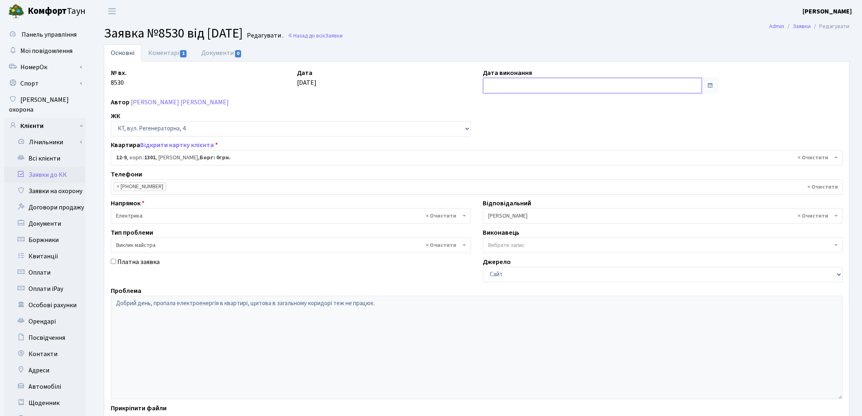
click at [507, 87] on input "text" at bounding box center [592, 85] width 219 height 15
click at [518, 127] on td "1" at bounding box center [516, 127] width 12 height 12
type input "01.10.2025"
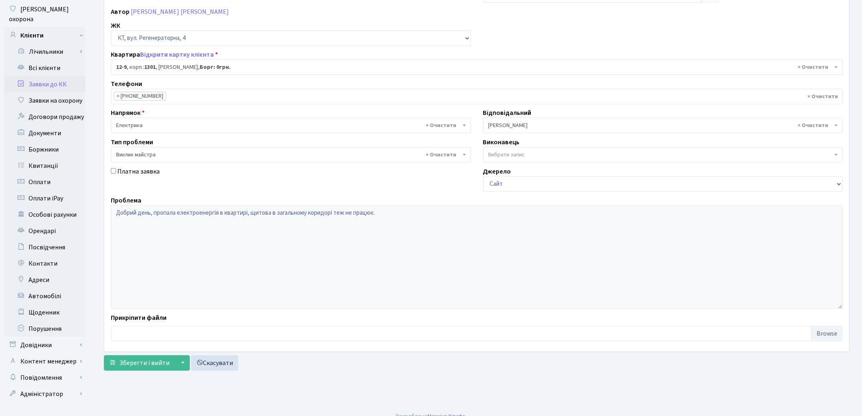
scroll to position [91, 0]
click at [141, 360] on span "Зберегти і вийти" at bounding box center [144, 362] width 50 height 9
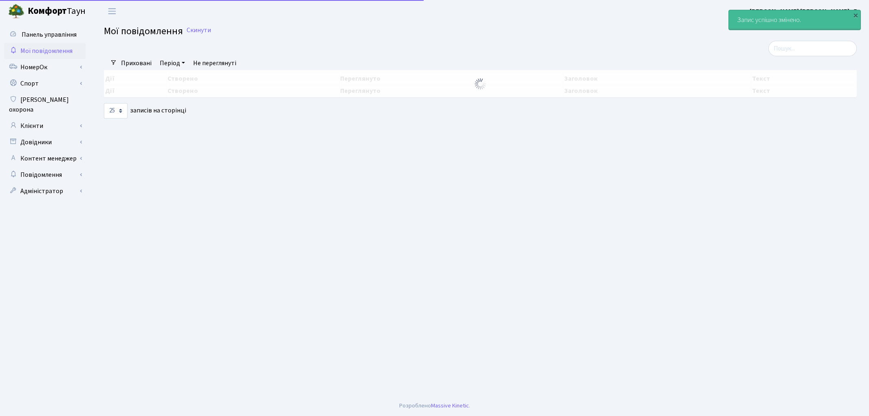
select select "25"
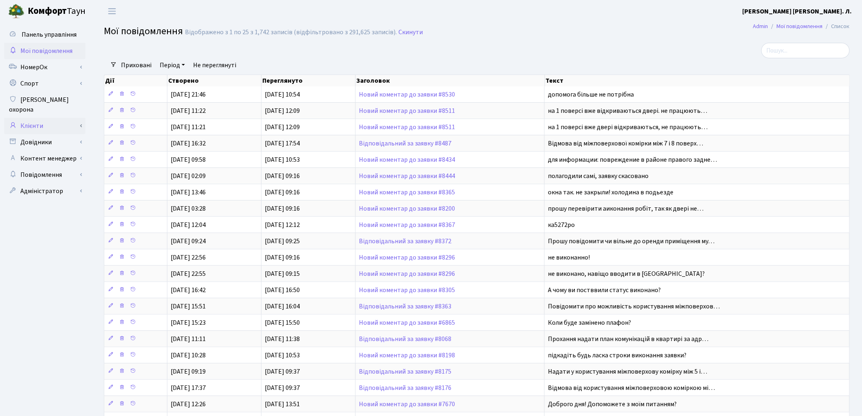
click at [51, 118] on link "Клієнти" at bounding box center [44, 126] width 81 height 16
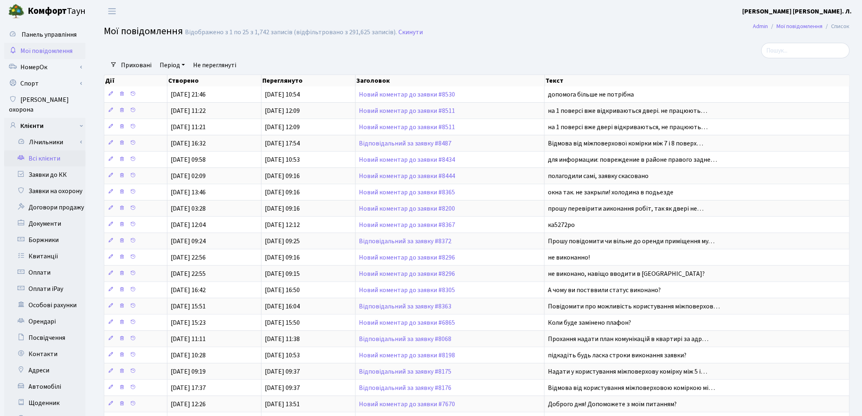
click at [45, 150] on link "Всі клієнти" at bounding box center [44, 158] width 81 height 16
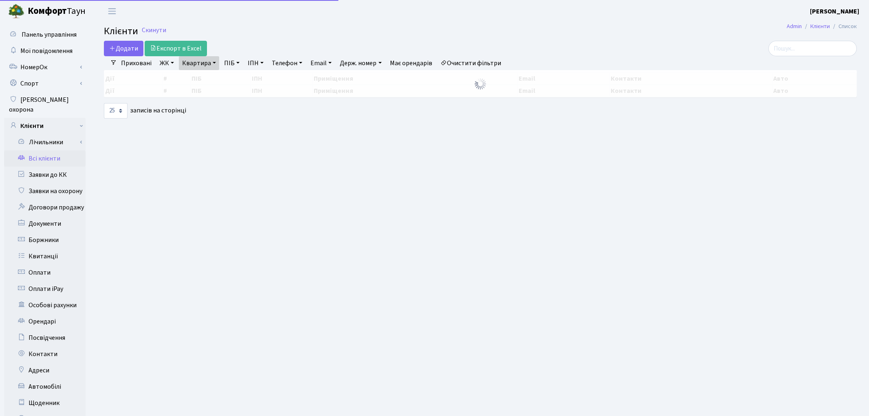
select select "25"
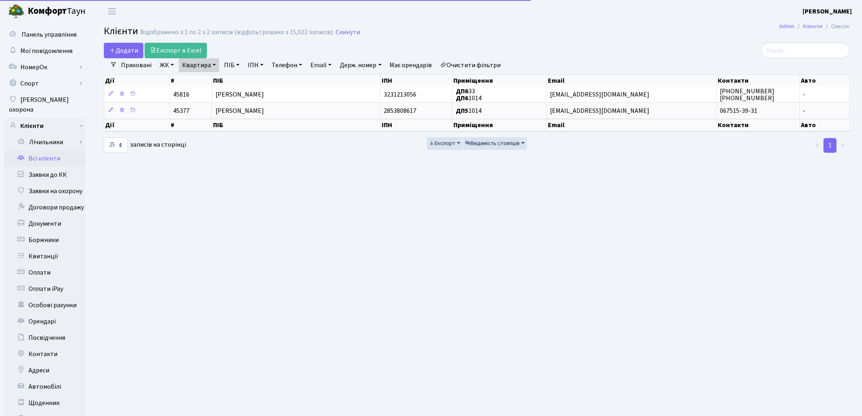
click at [470, 66] on link "Очистити фільтри" at bounding box center [470, 65] width 67 height 14
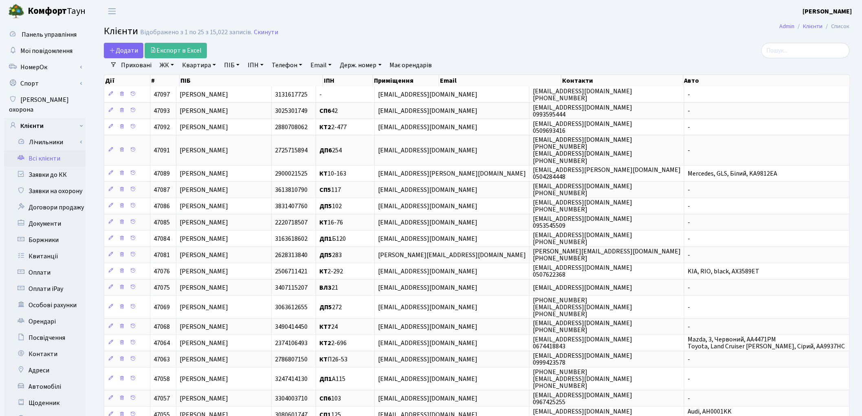
click at [229, 66] on link "ПІБ" at bounding box center [232, 65] width 22 height 14
type input "твердохл"
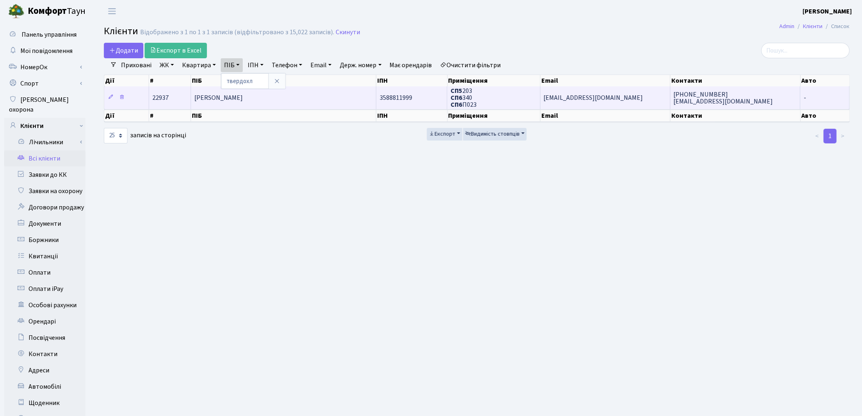
click at [243, 99] on span "[PERSON_NAME]" at bounding box center [218, 97] width 48 height 9
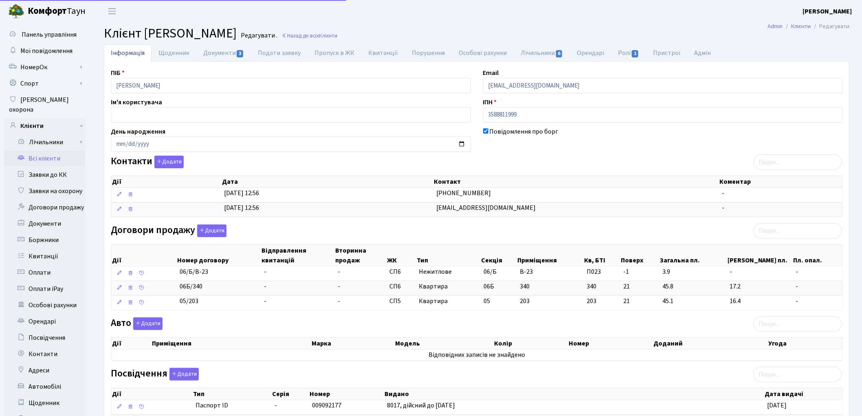
click at [217, 53] on link "Документи 3" at bounding box center [223, 52] width 55 height 17
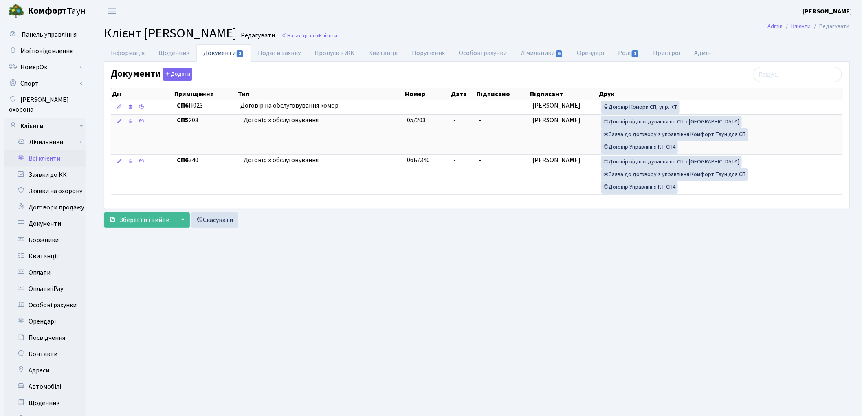
click at [46, 152] on link "Всі клієнти" at bounding box center [44, 158] width 81 height 16
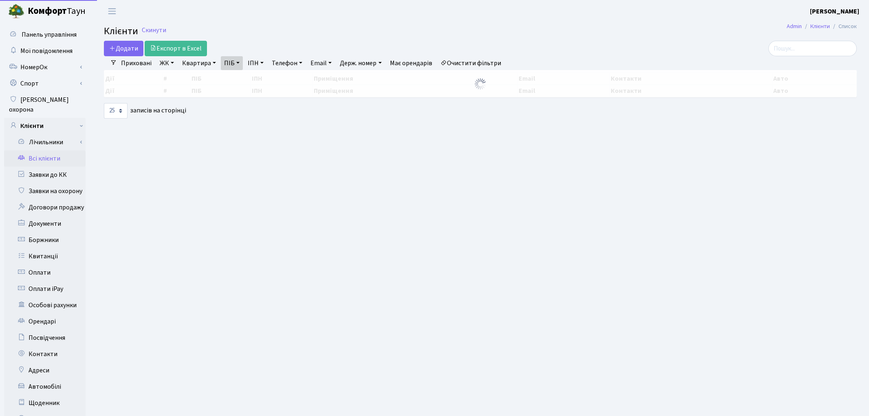
select select "25"
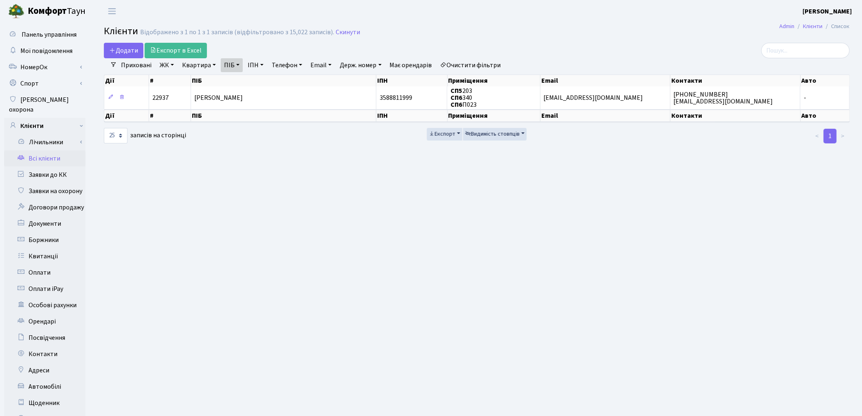
click at [477, 62] on link "Очистити фільтри" at bounding box center [470, 65] width 67 height 14
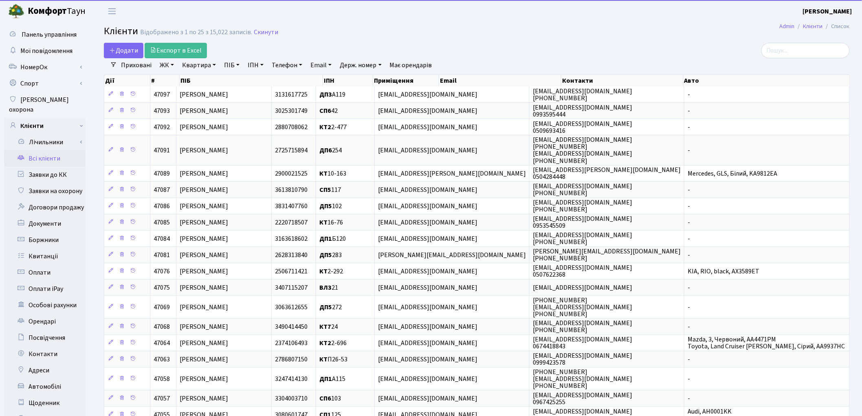
click at [187, 67] on link "Квартира" at bounding box center [199, 65] width 40 height 14
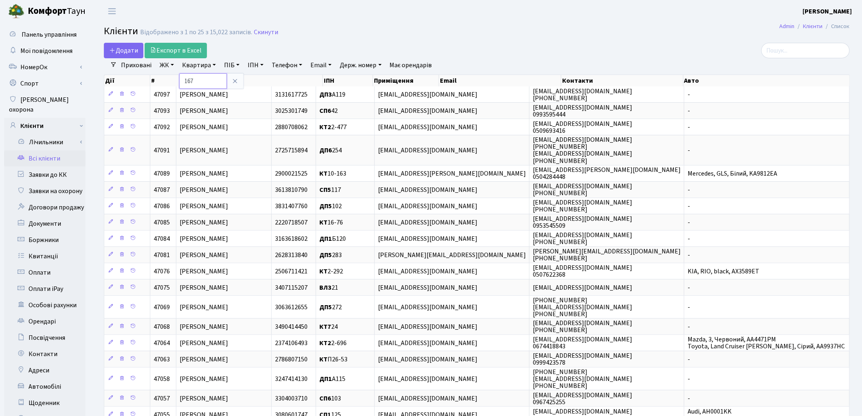
type input "167"
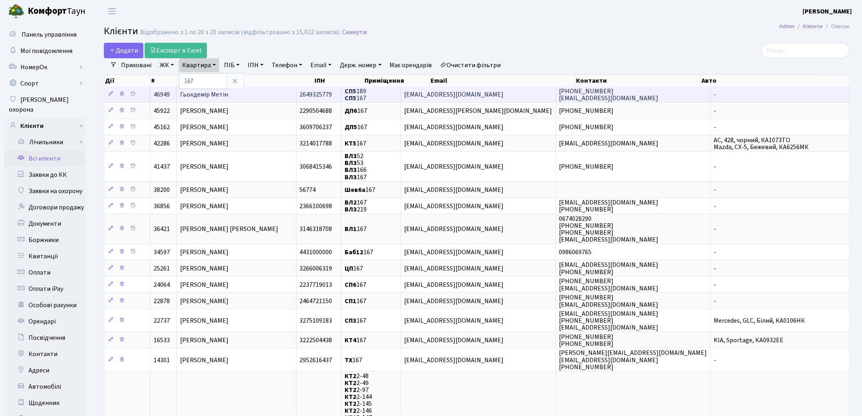
click at [191, 95] on span "Гьокдемір Метін" at bounding box center [204, 94] width 48 height 9
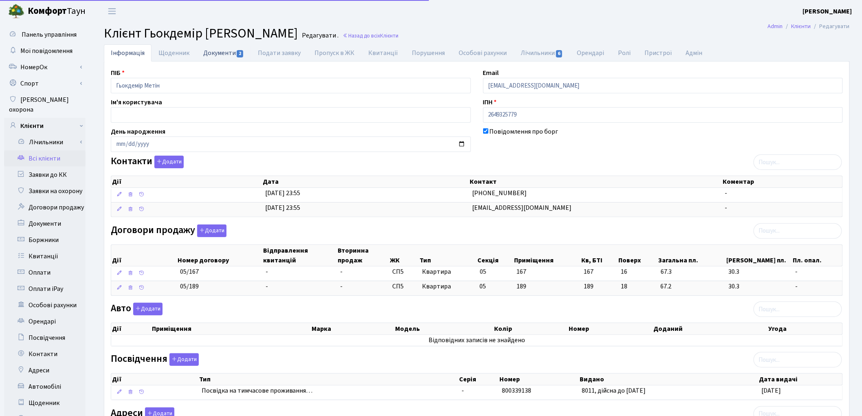
click at [207, 55] on link "Документи 2" at bounding box center [223, 52] width 55 height 17
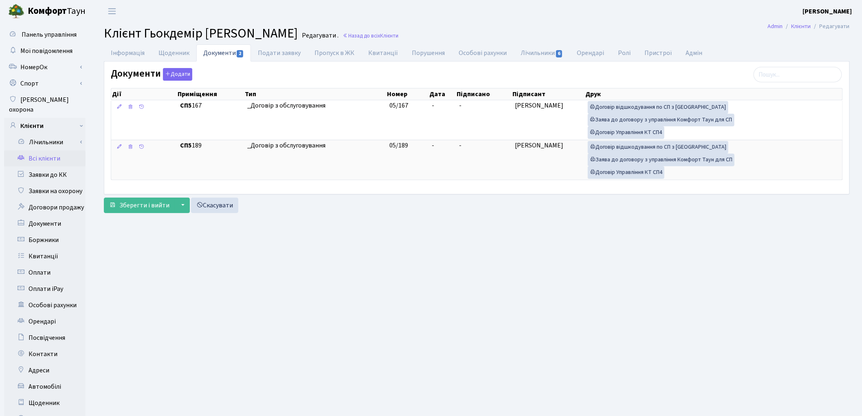
click at [48, 150] on link "Всі клієнти" at bounding box center [44, 158] width 81 height 16
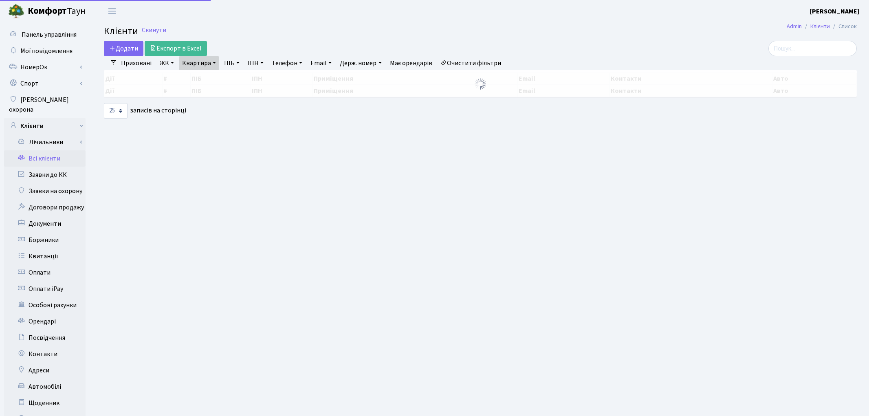
select select "25"
click at [204, 65] on link "Квартира" at bounding box center [199, 63] width 40 height 14
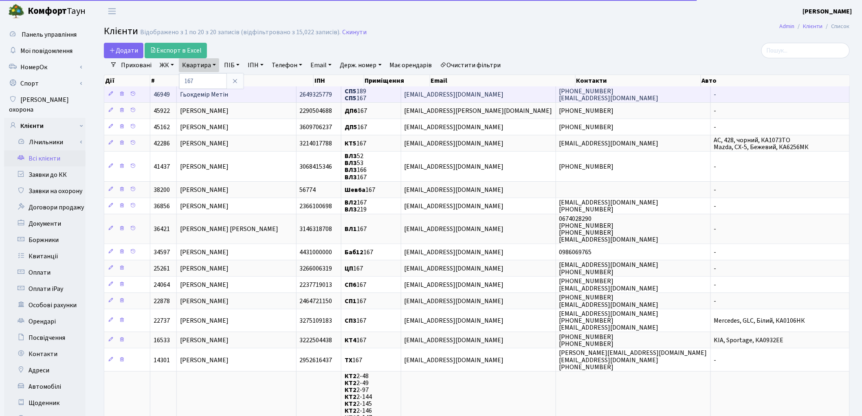
click at [218, 95] on span "Гьокдемір Метін" at bounding box center [204, 94] width 48 height 9
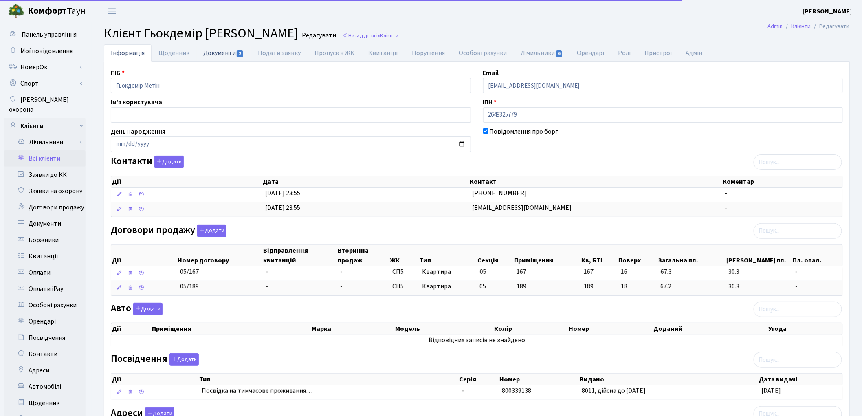
click at [218, 55] on link "Документи 2" at bounding box center [223, 52] width 55 height 17
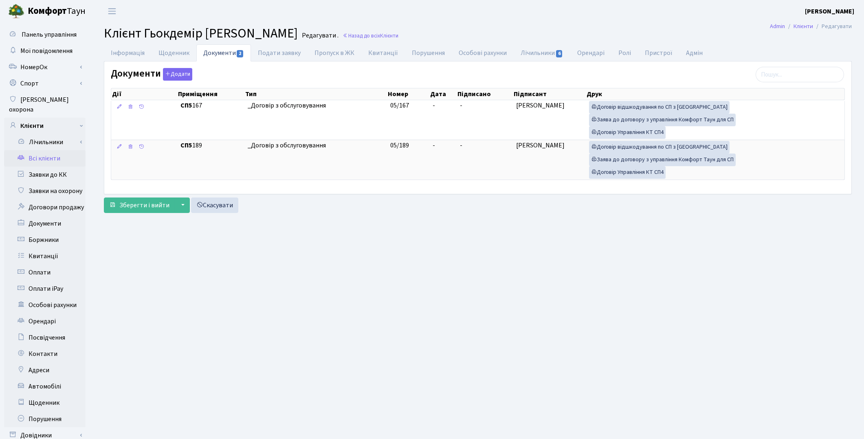
click at [54, 150] on link "Всі клієнти" at bounding box center [44, 158] width 81 height 16
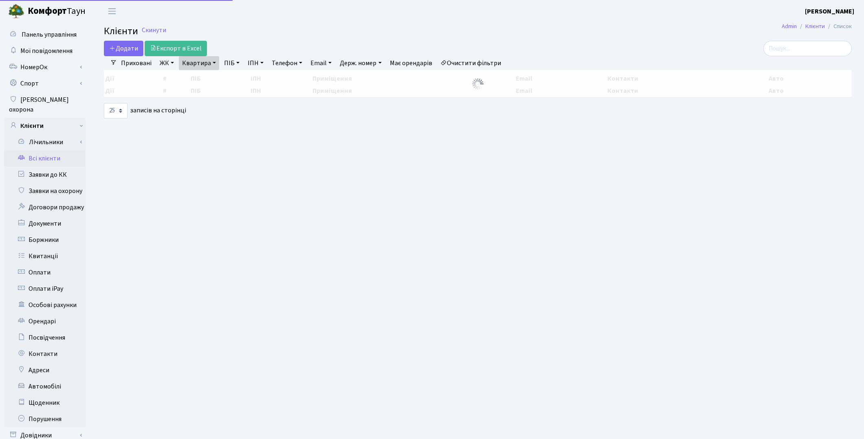
select select "25"
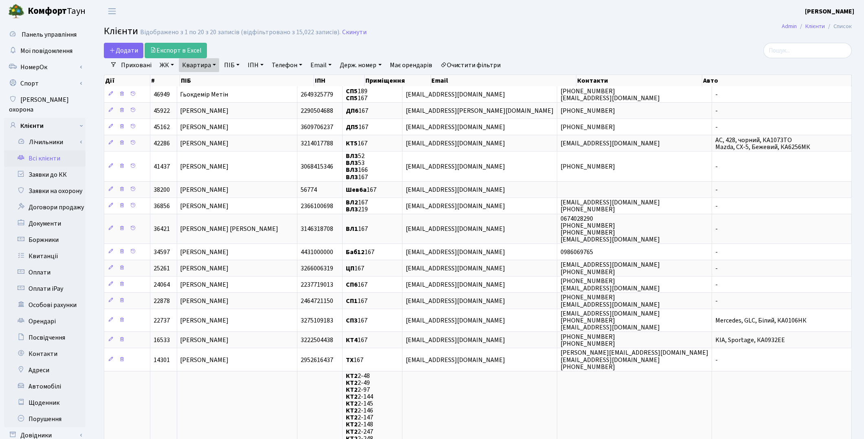
click at [193, 70] on link "Квартира" at bounding box center [199, 65] width 40 height 14
click at [200, 82] on input "167" at bounding box center [203, 80] width 48 height 15
type input "1"
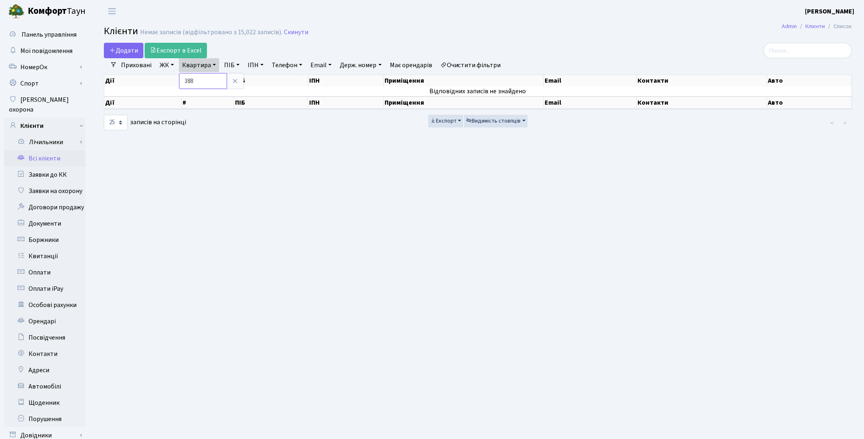
type input "388"
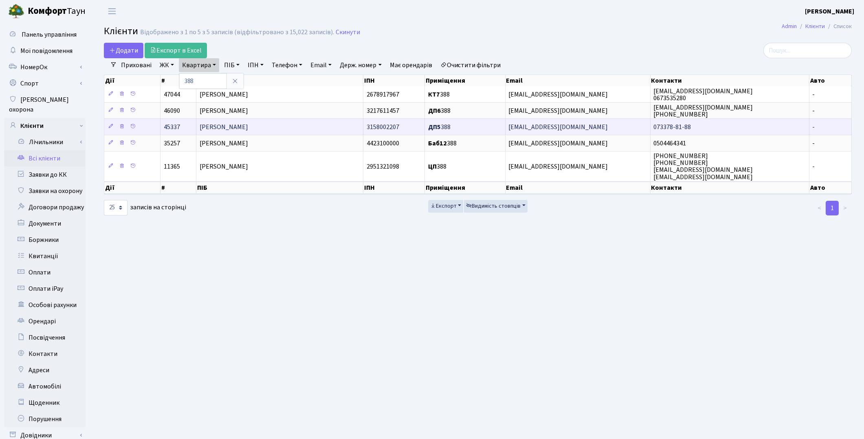
click at [233, 123] on span "[PERSON_NAME]" at bounding box center [224, 127] width 48 height 9
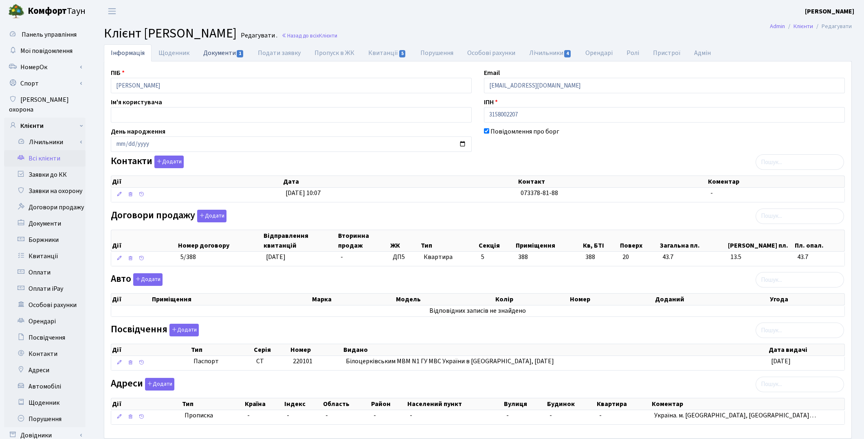
click at [220, 56] on link "Документи 1" at bounding box center [223, 52] width 55 height 17
select select "25"
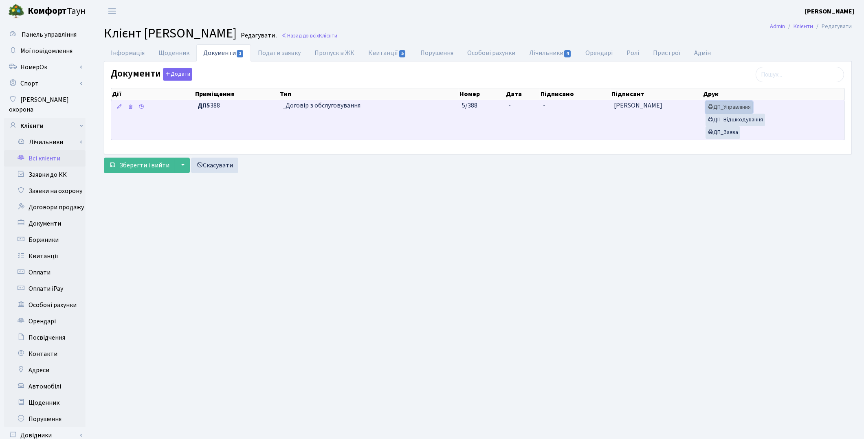
click at [728, 107] on link "ДП_Управління" at bounding box center [728, 107] width 47 height 13
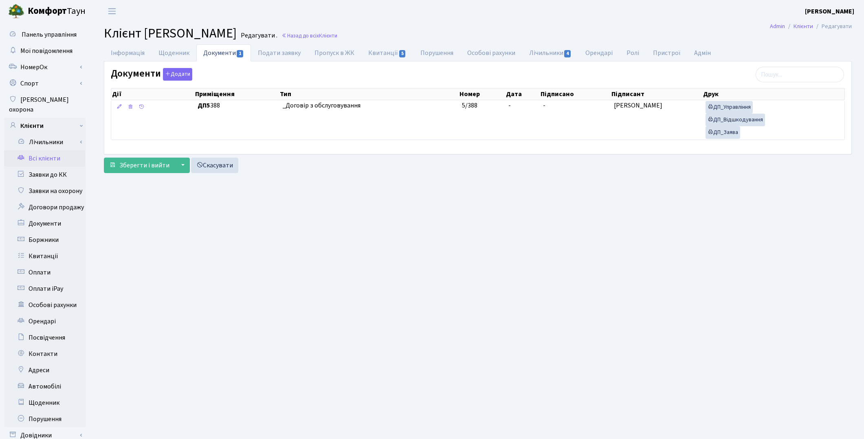
click at [47, 152] on link "Всі клієнти" at bounding box center [44, 158] width 81 height 16
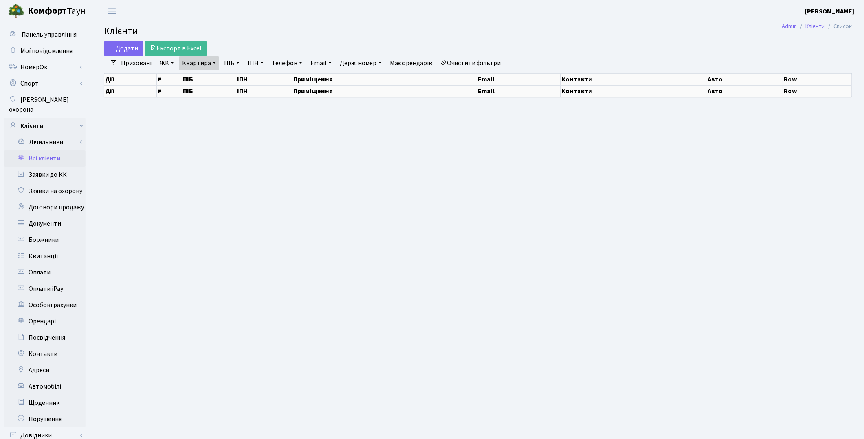
select select "25"
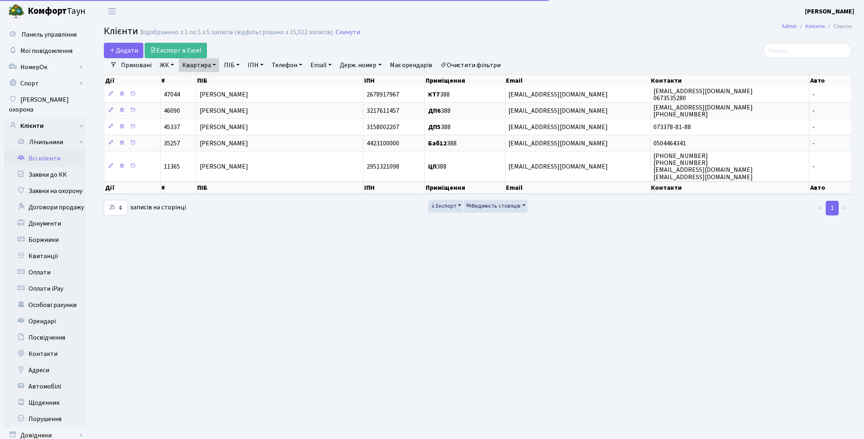
drag, startPoint x: 0, startPoint y: 0, endPoint x: 190, endPoint y: 70, distance: 202.6
click at [190, 70] on link "Квартира" at bounding box center [199, 65] width 40 height 14
click at [212, 82] on input "388" at bounding box center [203, 80] width 48 height 15
type input "3"
type input "167"
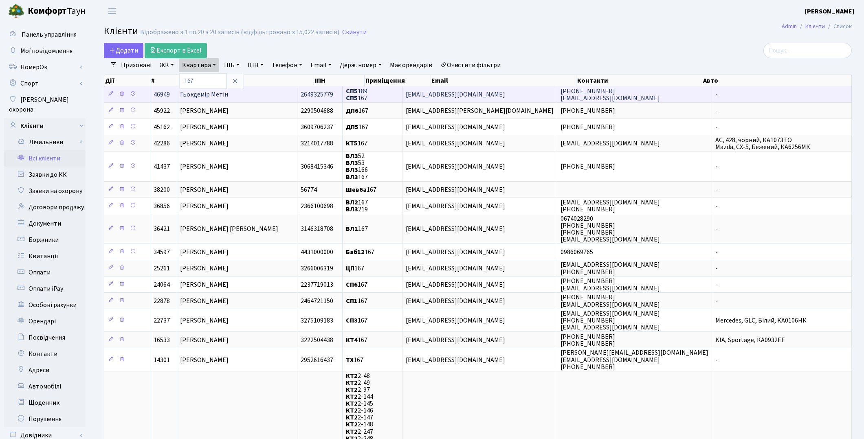
click at [237, 95] on td "Гьокдемір Метін" at bounding box center [237, 94] width 120 height 16
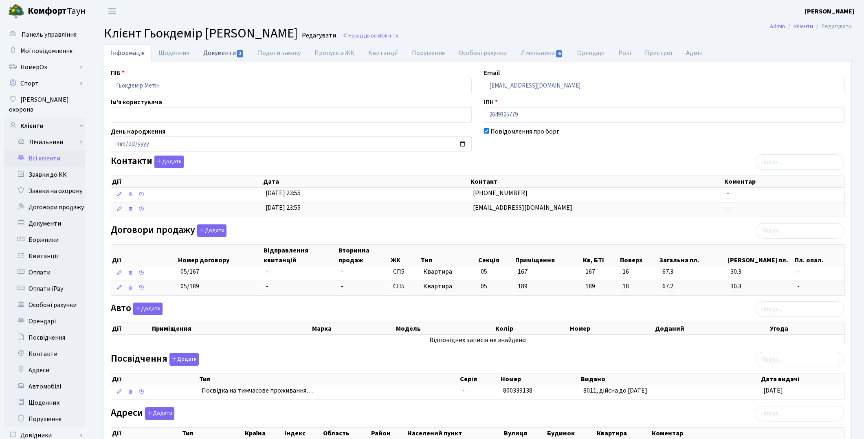
click at [213, 51] on link "Документи 2" at bounding box center [223, 52] width 55 height 17
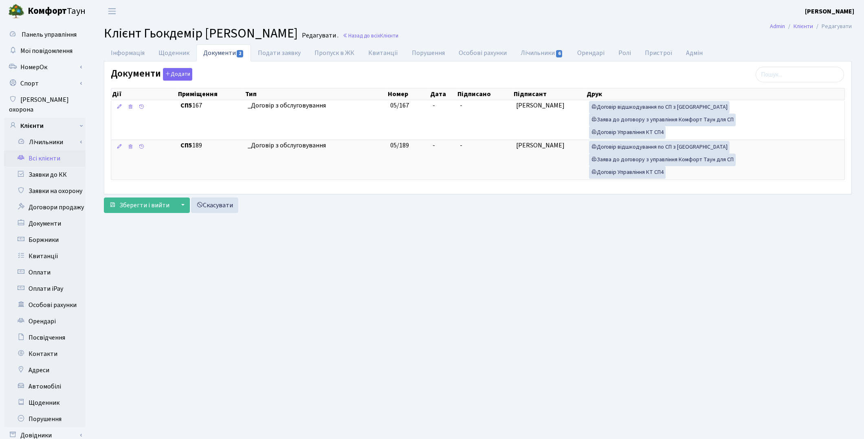
click at [44, 150] on link "Всі клієнти" at bounding box center [44, 158] width 81 height 16
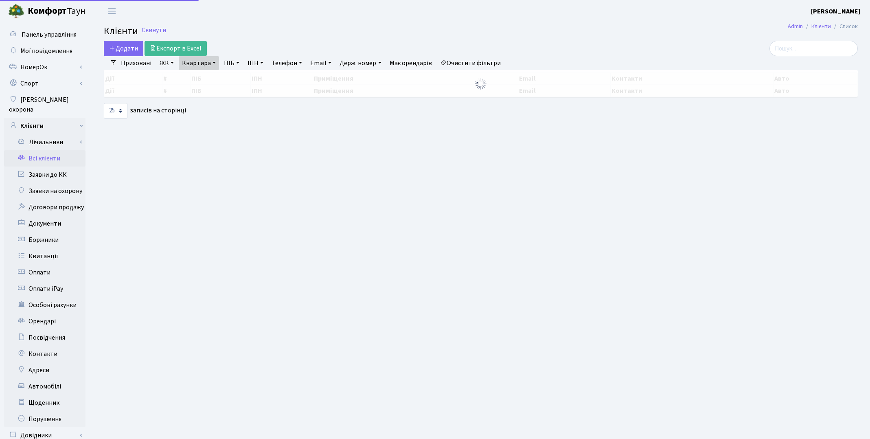
select select "25"
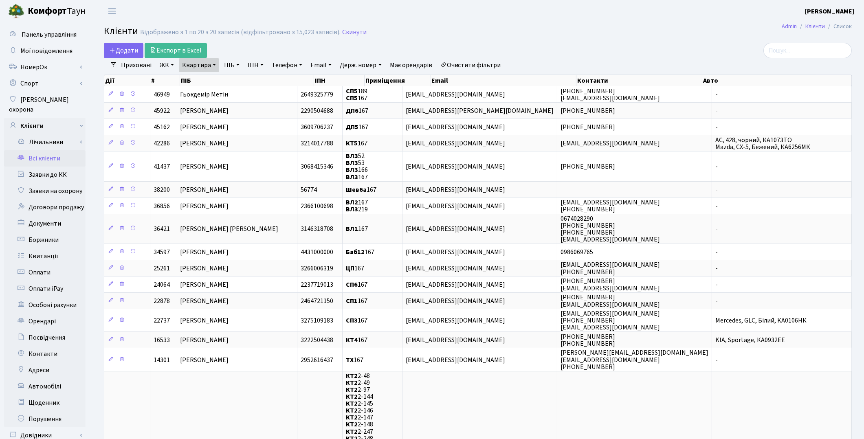
drag, startPoint x: 493, startPoint y: 63, endPoint x: 409, endPoint y: 57, distance: 84.5
click at [492, 63] on link "Очистити фільтри" at bounding box center [470, 65] width 67 height 14
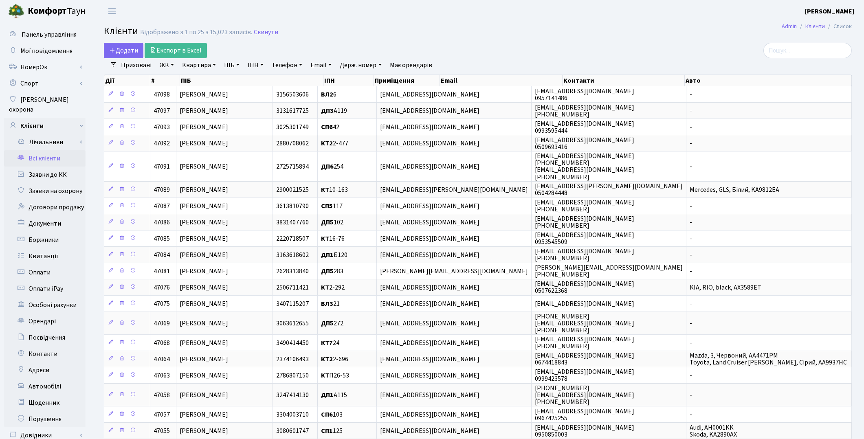
click at [228, 67] on link "ПІБ" at bounding box center [232, 65] width 22 height 14
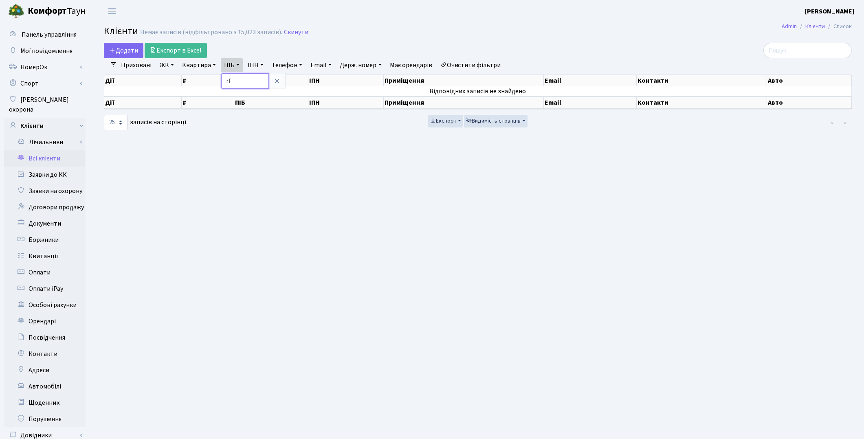
type input "r"
type input "калашн"
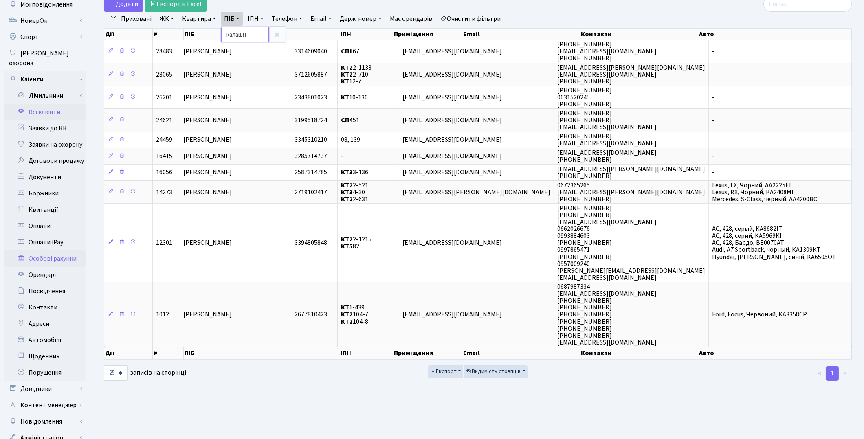
scroll to position [67, 0]
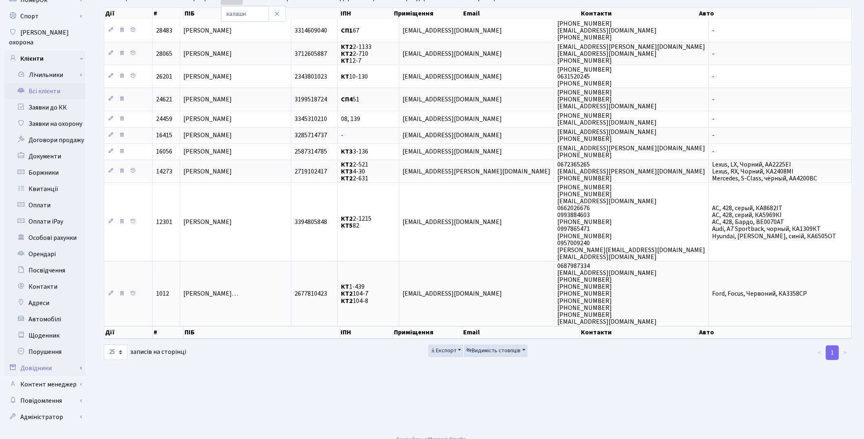
click at [55, 360] on link "Довідники" at bounding box center [44, 368] width 81 height 16
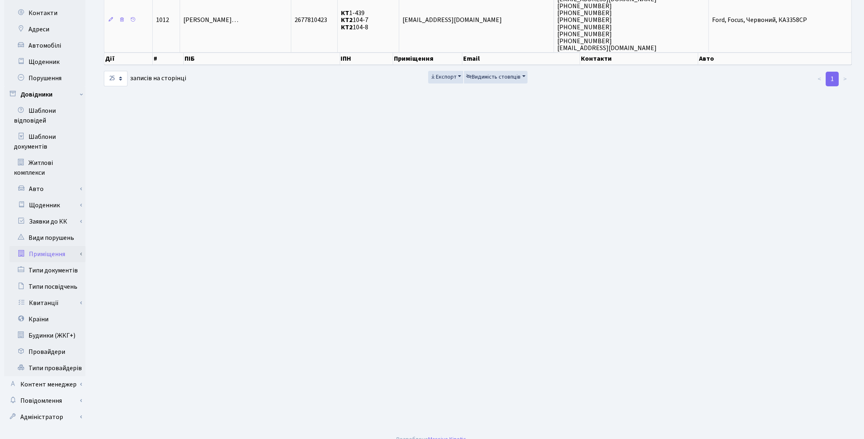
click at [55, 246] on link "Приміщення" at bounding box center [47, 254] width 76 height 16
click at [56, 262] on link "Всі приміщення" at bounding box center [47, 270] width 76 height 16
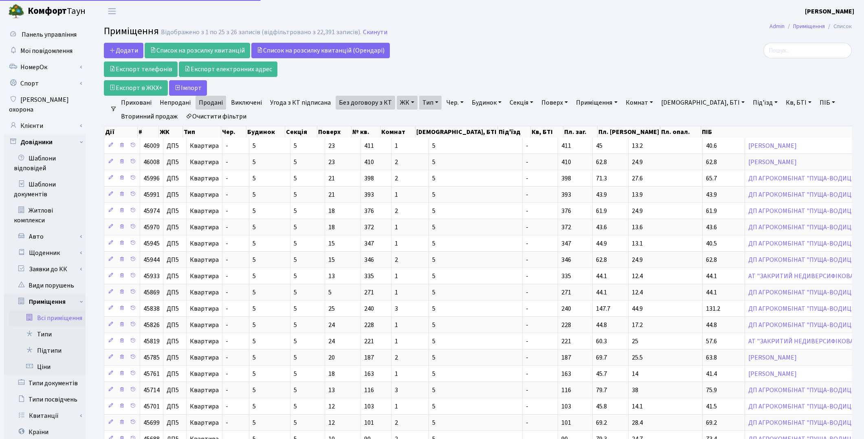
select select "25"
click at [229, 116] on link "Очистити фільтри" at bounding box center [215, 117] width 67 height 14
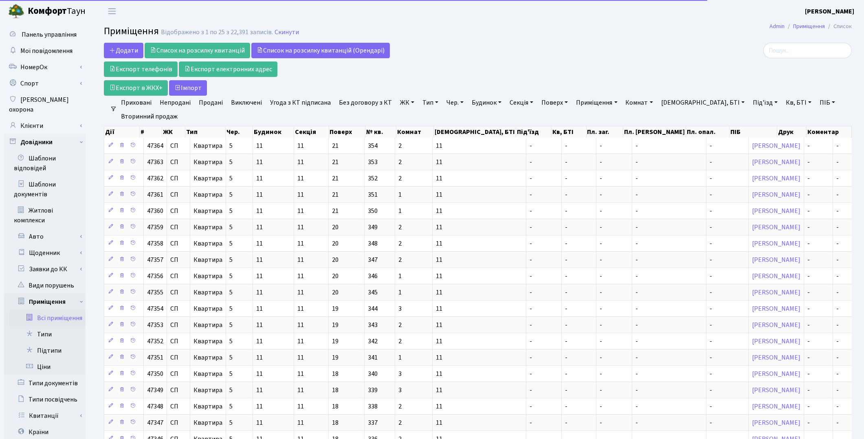
drag, startPoint x: 402, startPoint y: 104, endPoint x: 405, endPoint y: 108, distance: 4.6
click at [402, 105] on link "ЖК" at bounding box center [407, 103] width 21 height 14
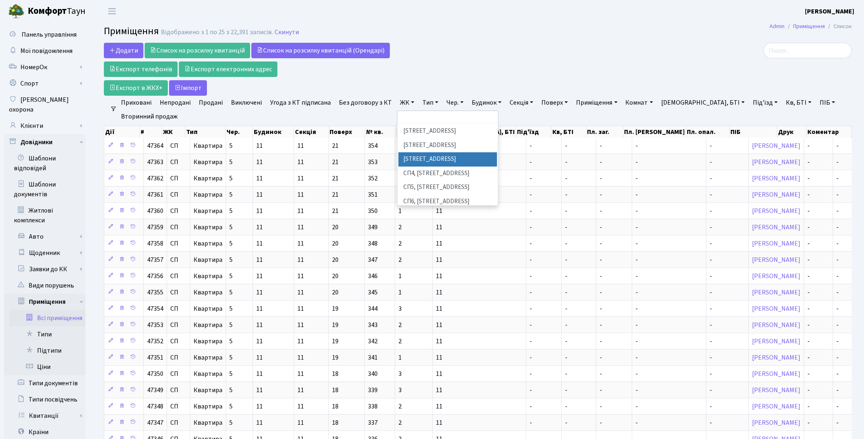
scroll to position [181, 0]
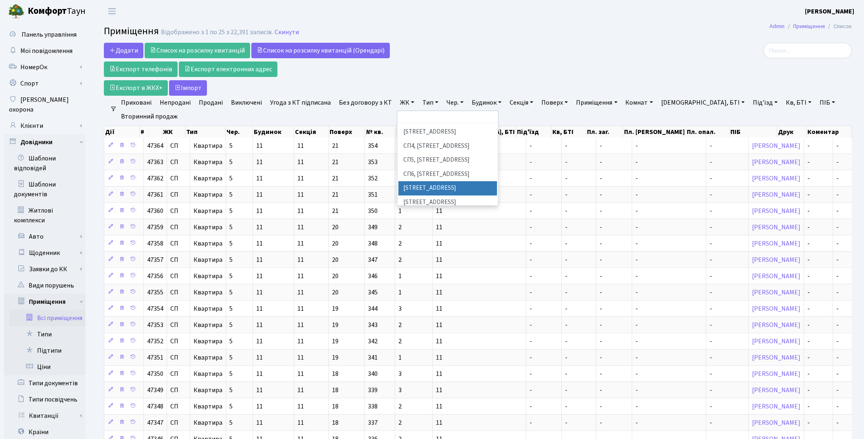
click at [437, 181] on li "[STREET_ADDRESS]" at bounding box center [447, 188] width 99 height 14
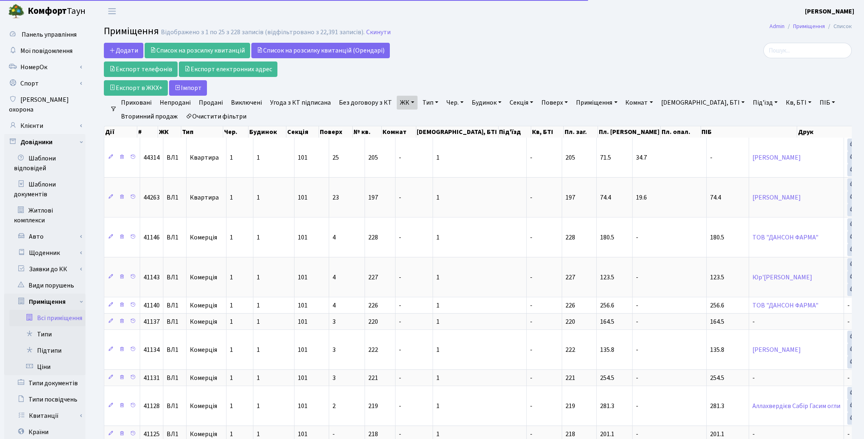
click at [427, 105] on link "Тип" at bounding box center [430, 103] width 22 height 14
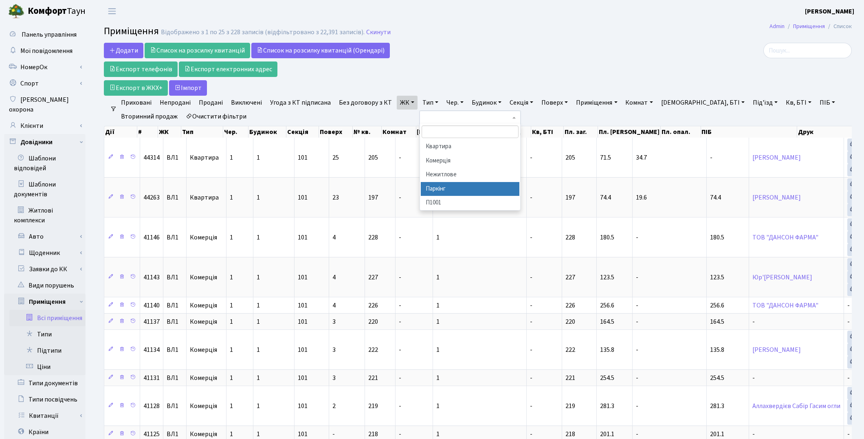
click at [442, 185] on li "Паркінг" at bounding box center [470, 189] width 99 height 14
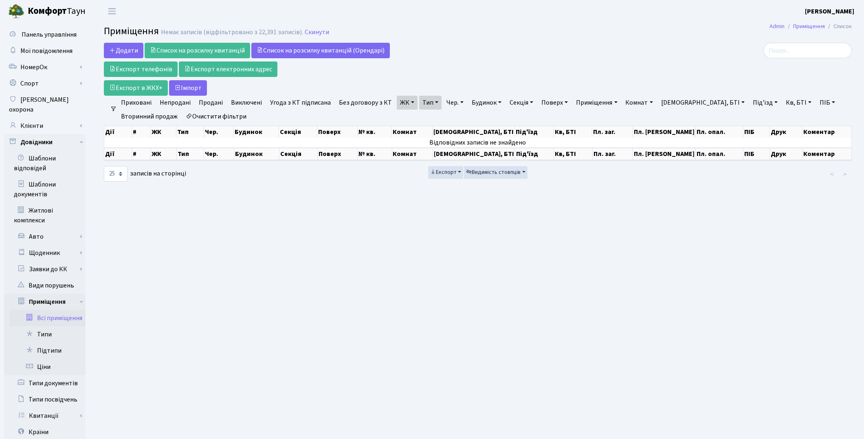
click at [429, 104] on link "Тип" at bounding box center [430, 103] width 22 height 14
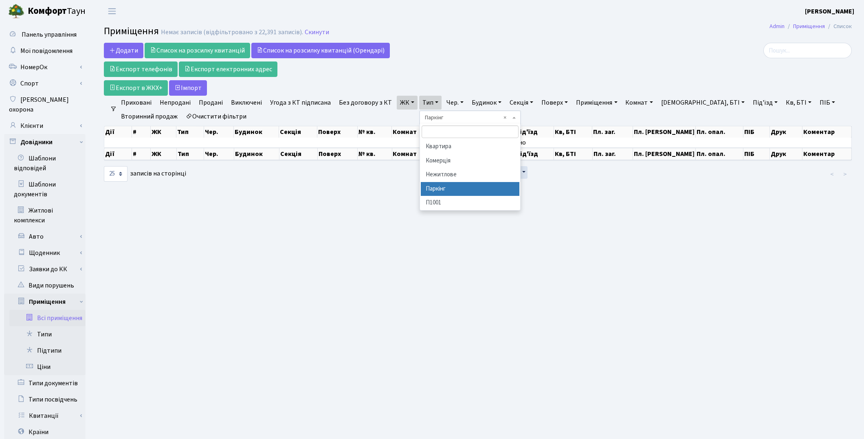
click at [405, 103] on link "ЖК" at bounding box center [407, 103] width 21 height 14
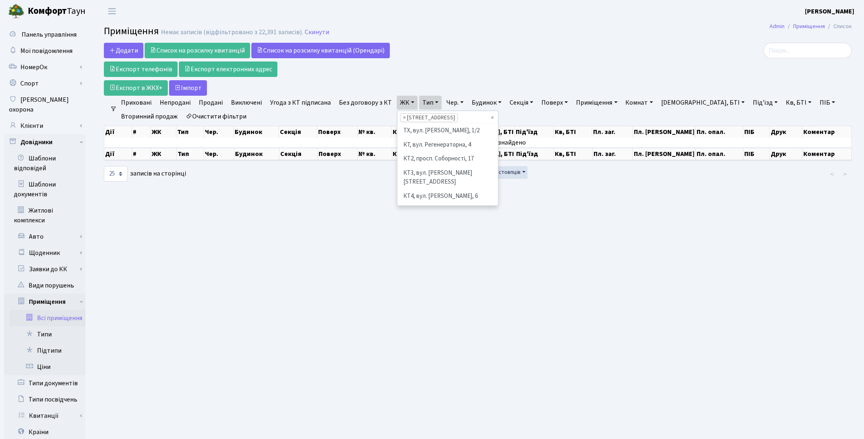
scroll to position [196, 0]
click at [417, 180] on li "[STREET_ADDRESS]" at bounding box center [447, 187] width 99 height 14
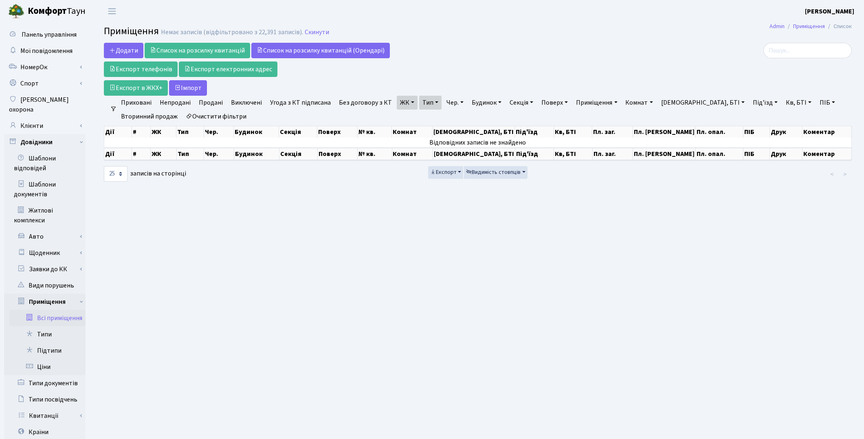
click at [404, 102] on link "ЖК" at bounding box center [407, 103] width 21 height 14
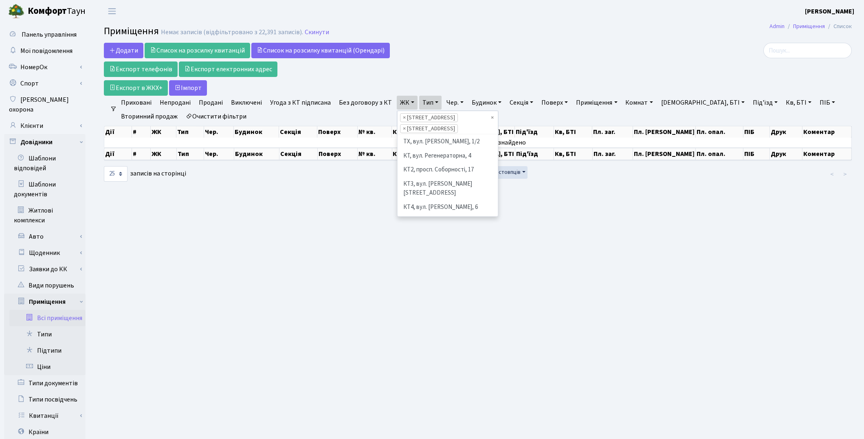
scroll to position [210, 0]
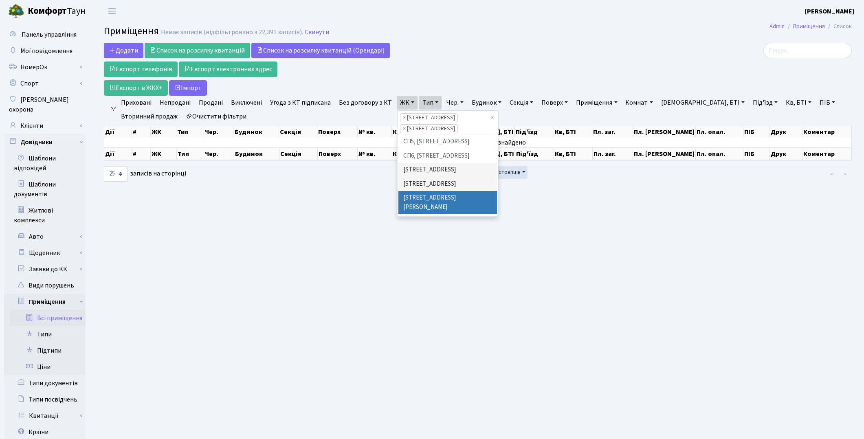
click at [405, 191] on li "[STREET_ADDRESS][PERSON_NAME]" at bounding box center [447, 202] width 99 height 23
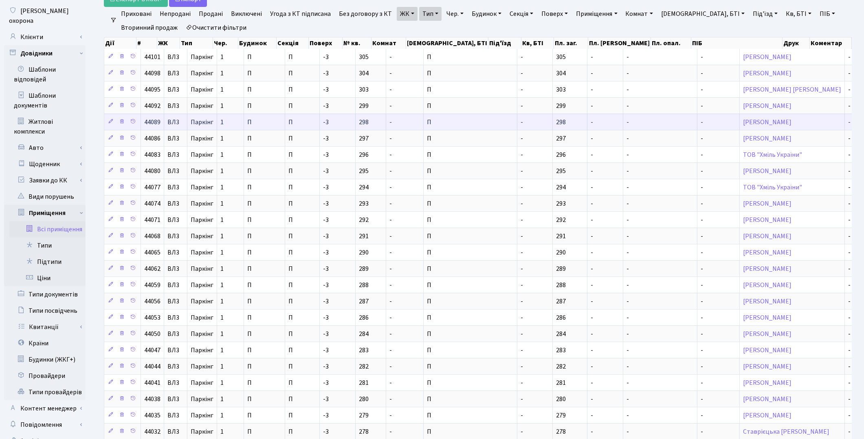
scroll to position [73, 0]
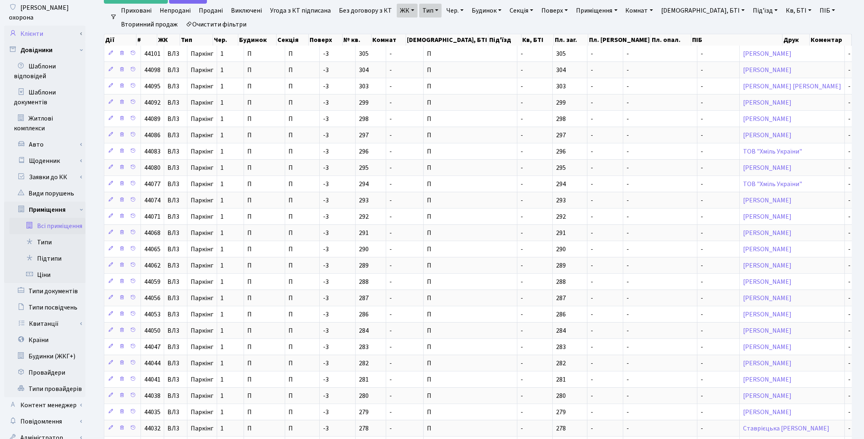
scroll to position [0, 0]
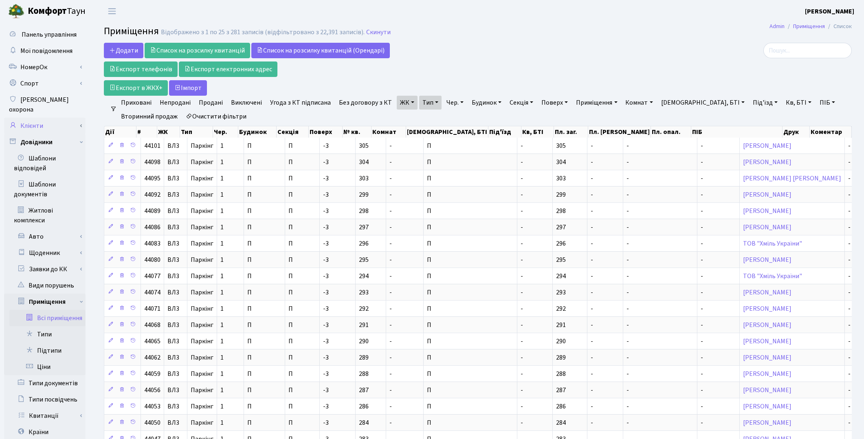
click at [43, 118] on link "Клієнти" at bounding box center [44, 126] width 81 height 16
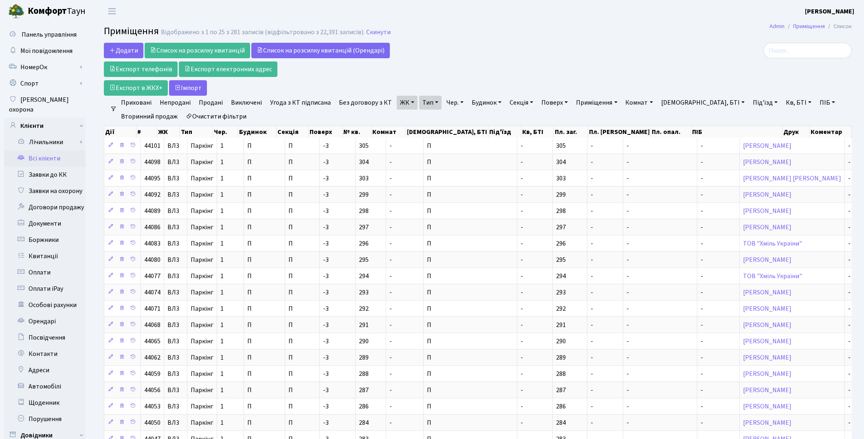
click at [55, 152] on link "Всі клієнти" at bounding box center [44, 158] width 81 height 16
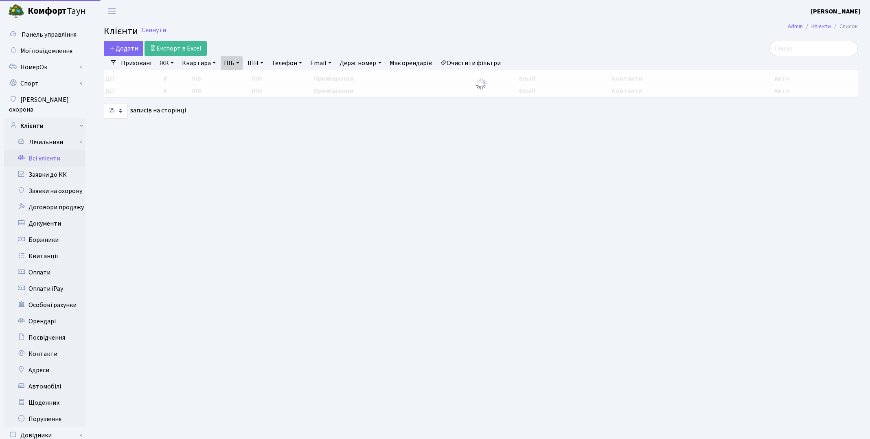
select select "25"
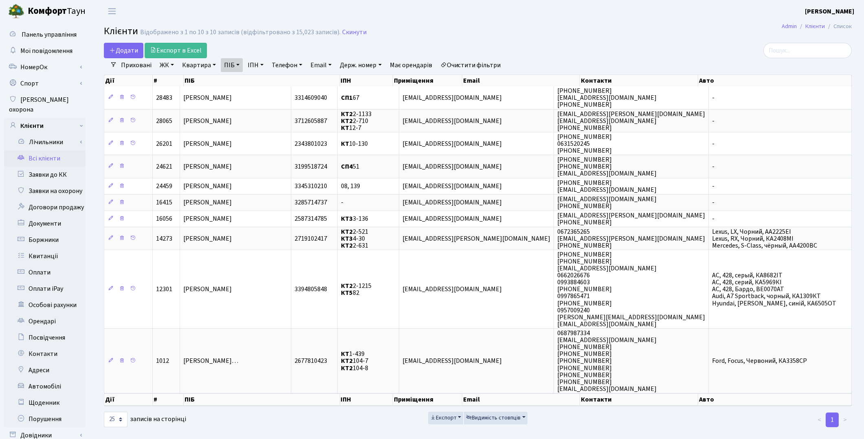
click at [499, 66] on link "Очистити фільтри" at bounding box center [470, 65] width 67 height 14
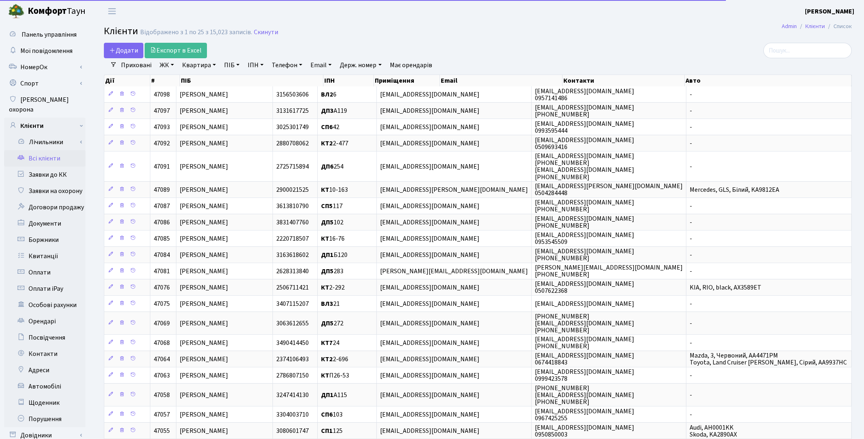
click at [198, 68] on link "Квартира" at bounding box center [199, 65] width 40 height 14
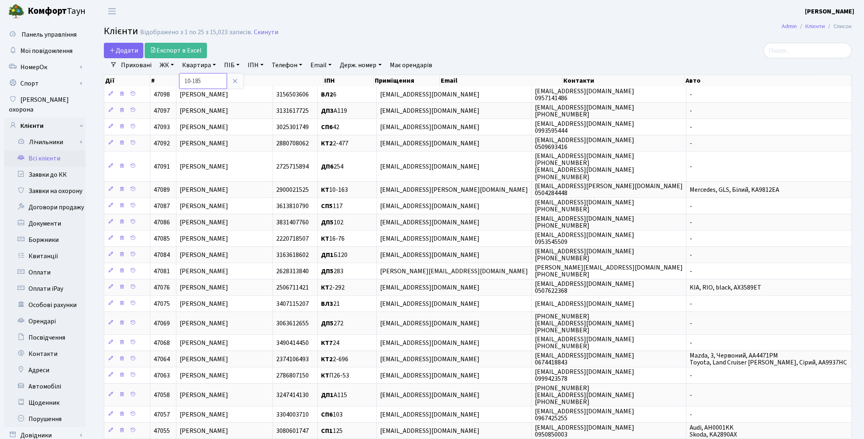
type input "10-185"
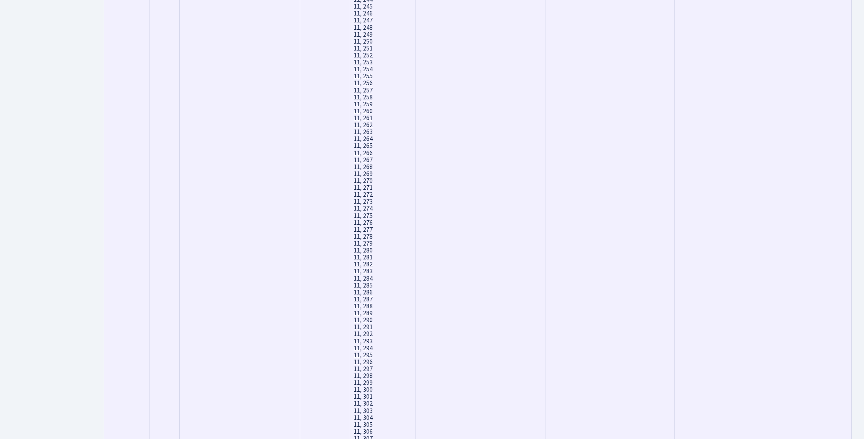
scroll to position [7039, 0]
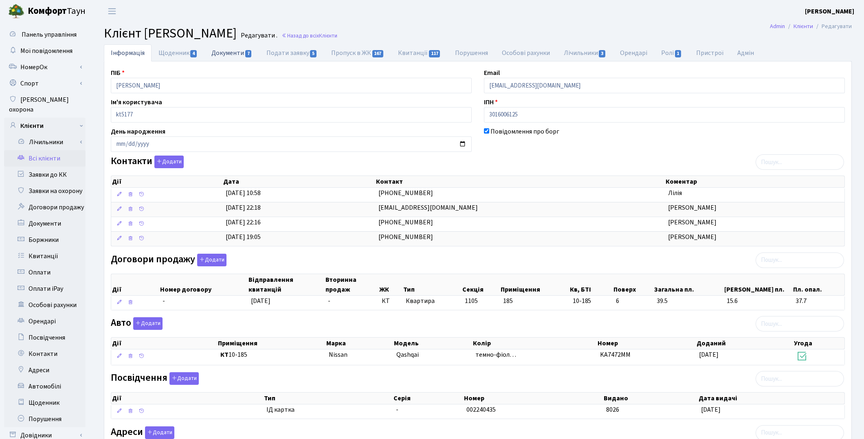
click at [229, 54] on link "Документи 7" at bounding box center [231, 52] width 55 height 17
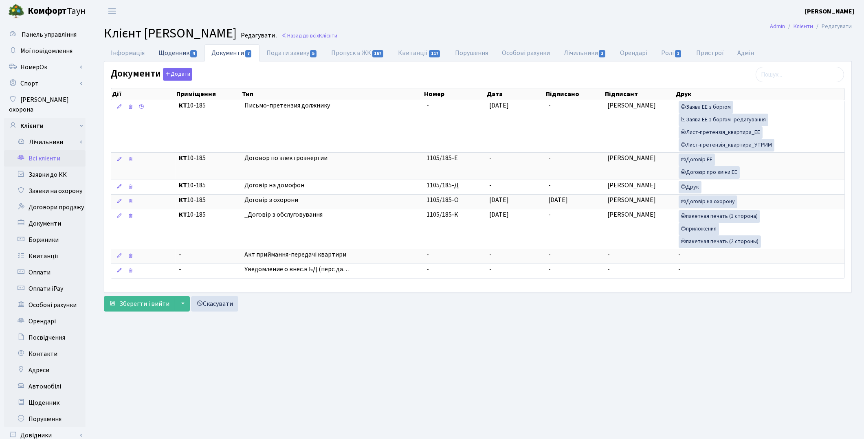
click at [171, 52] on link "Щоденник 4" at bounding box center [178, 52] width 53 height 17
select select "25"
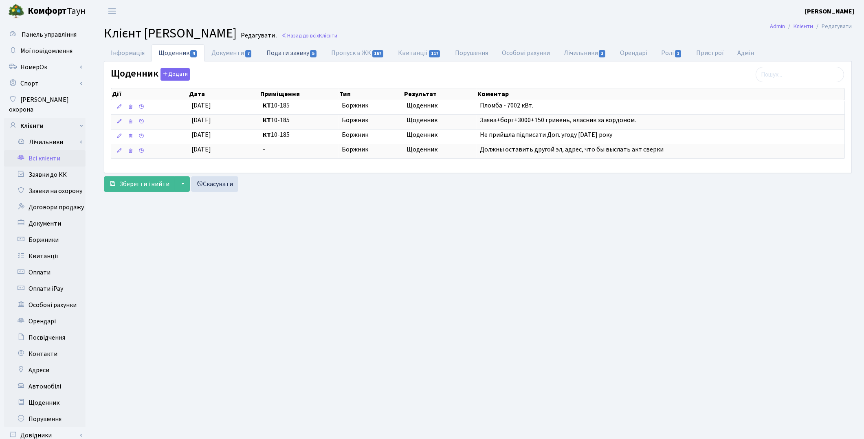
click at [286, 54] on link "Подати заявку 5" at bounding box center [291, 52] width 65 height 17
select select "25"
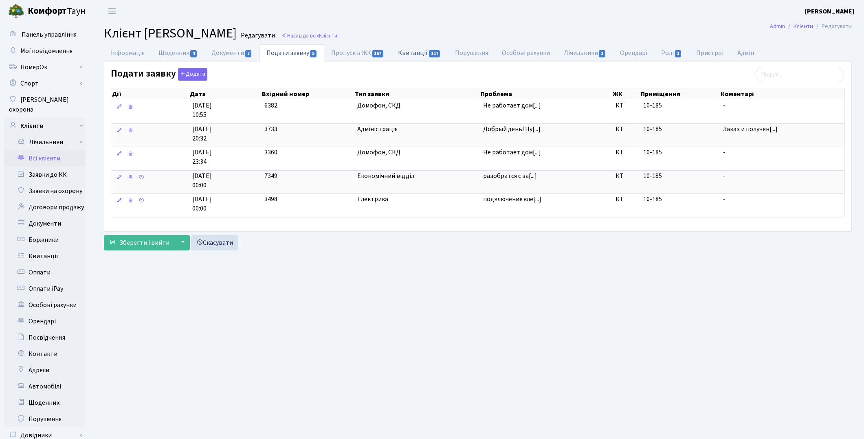
click at [407, 55] on link "Квитанції 117" at bounding box center [419, 52] width 57 height 17
select select "25"
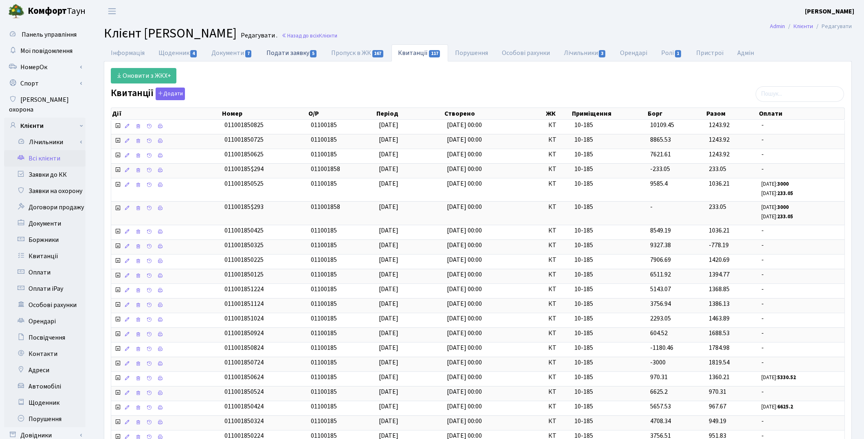
click at [282, 52] on link "Подати заявку 5" at bounding box center [291, 52] width 65 height 17
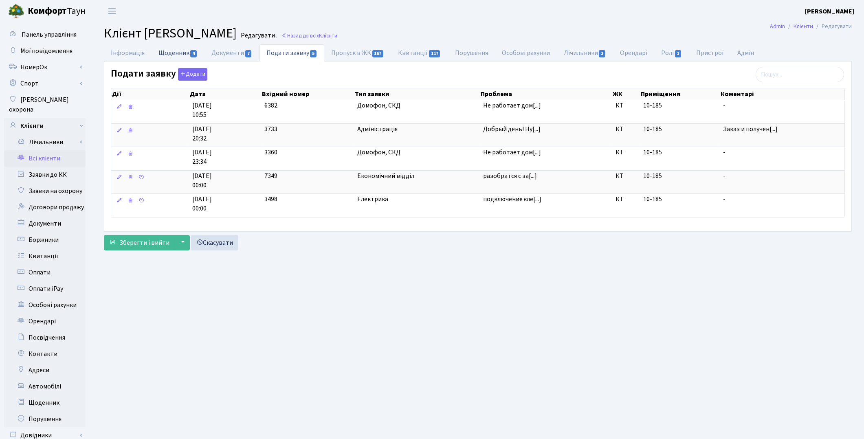
click at [174, 50] on link "Щоденник 4" at bounding box center [178, 52] width 53 height 17
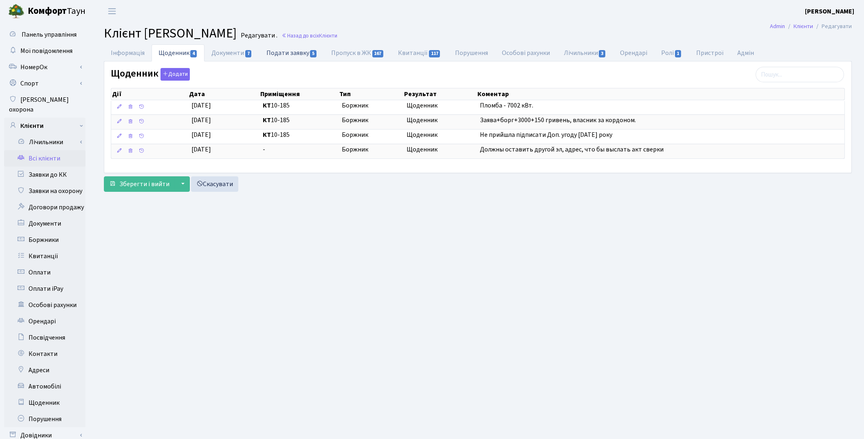
click at [291, 57] on link "Подати заявку 5" at bounding box center [291, 52] width 65 height 17
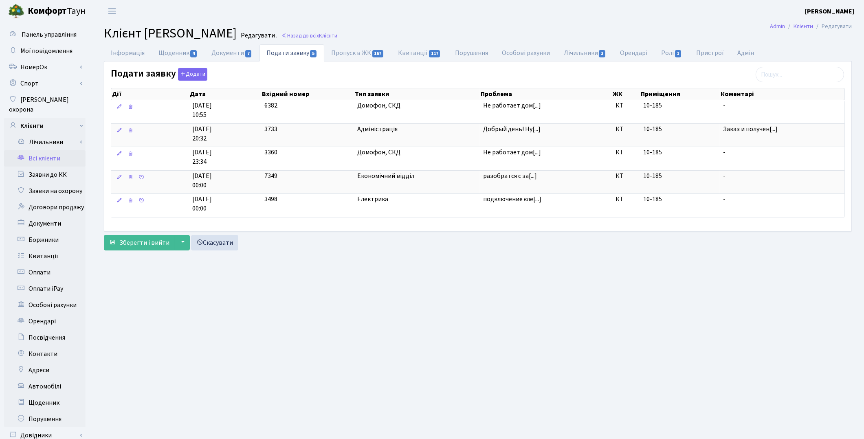
click at [762, 288] on main "Admin Клієнти Редагувати Клієнт [PERSON_NAME] . Назад до всіх Клієнти Інформаці…" at bounding box center [478, 259] width 772 height 474
click at [126, 53] on link "Інформація" at bounding box center [128, 52] width 48 height 17
